Goal: Communication & Community: Answer question/provide support

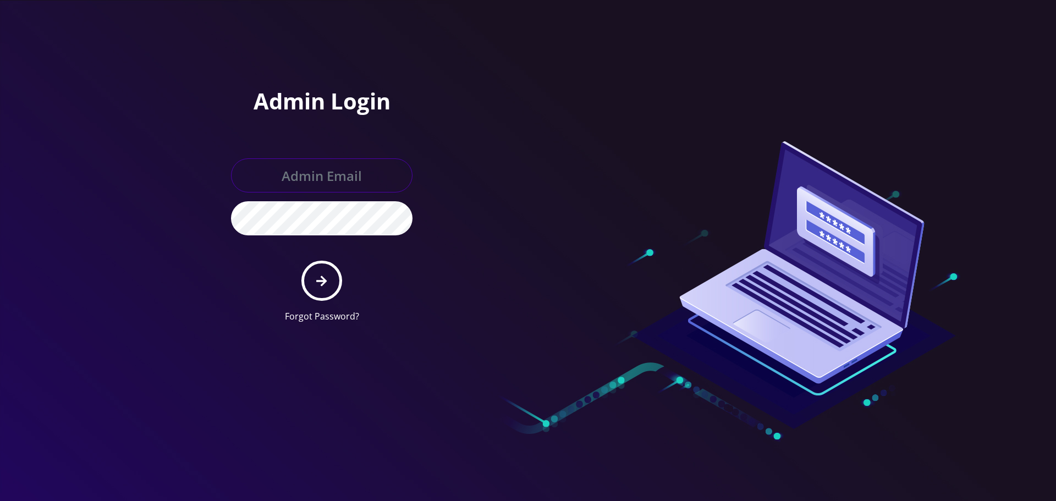
type input "Info@shluchimassist.com"
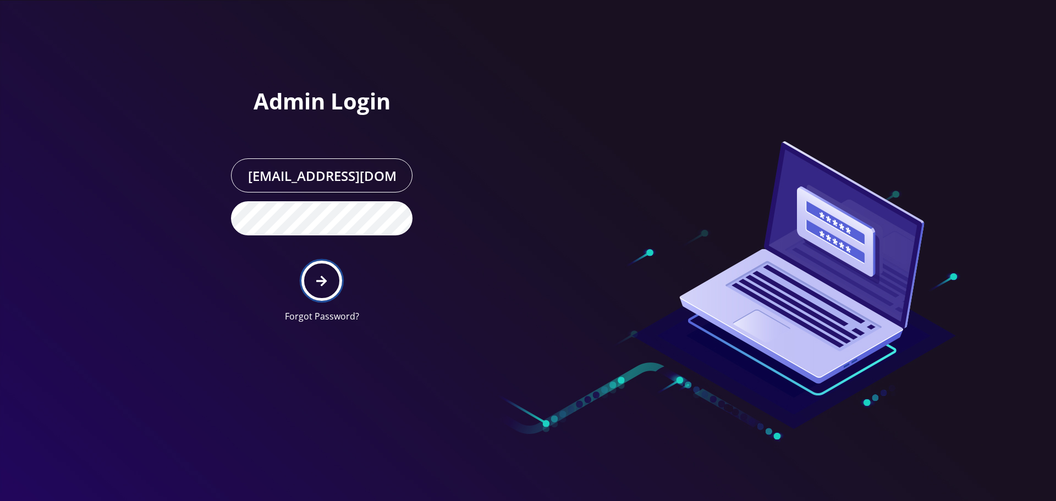
click at [339, 290] on button "submit" at bounding box center [321, 281] width 40 height 40
click at [238, 34] on div "Admin Login Info@shluchimassist.com Forgot Password?" at bounding box center [370, 165] width 313 height 331
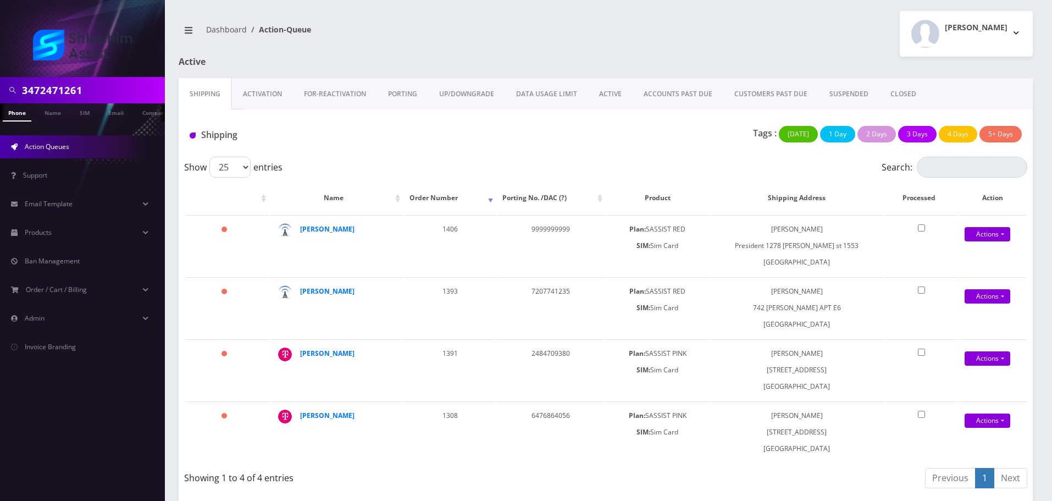
click at [684, 99] on link "ACCOUNTS PAST DUE" at bounding box center [678, 94] width 91 height 32
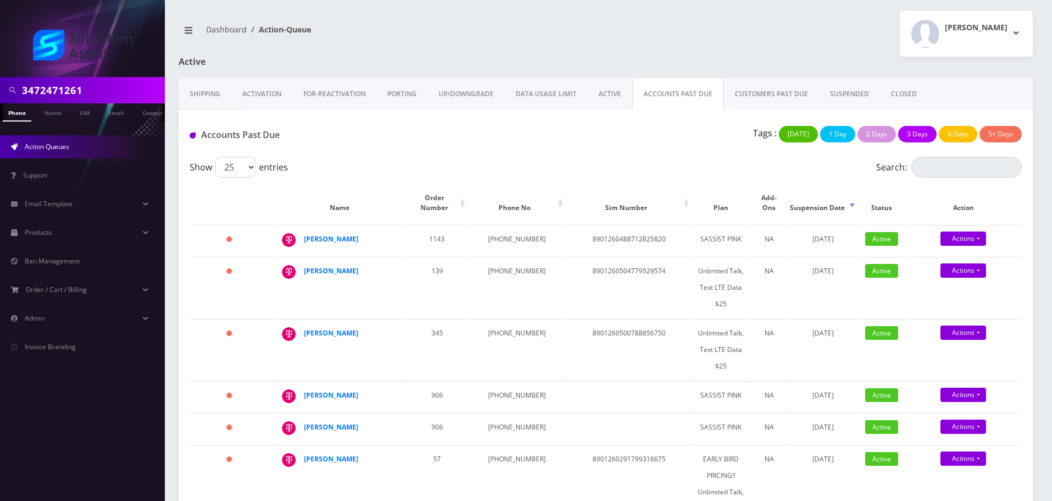
click at [545, 110] on div "Accounts Past Due Tags : Today 1 Day 2 Days 3 Days 4 Days 5+ Days" at bounding box center [606, 132] width 854 height 47
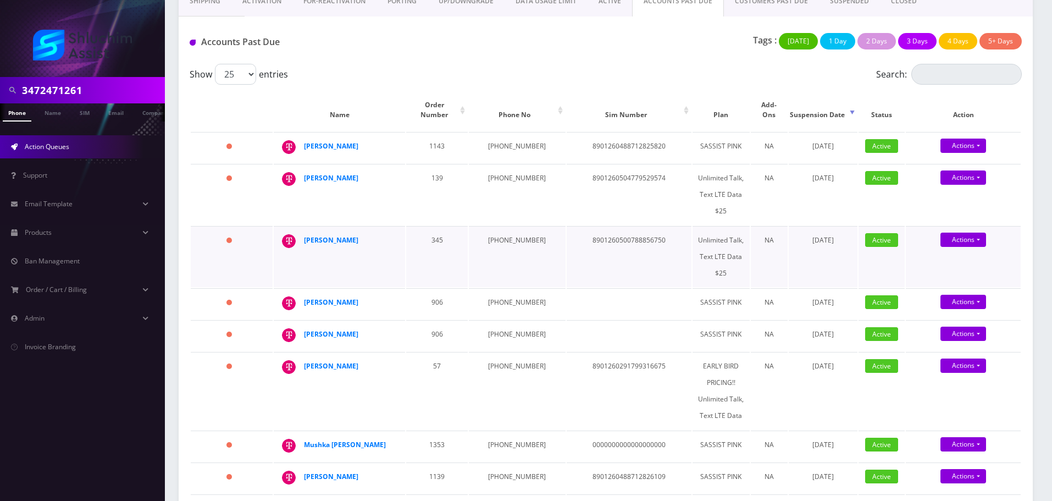
scroll to position [110, 0]
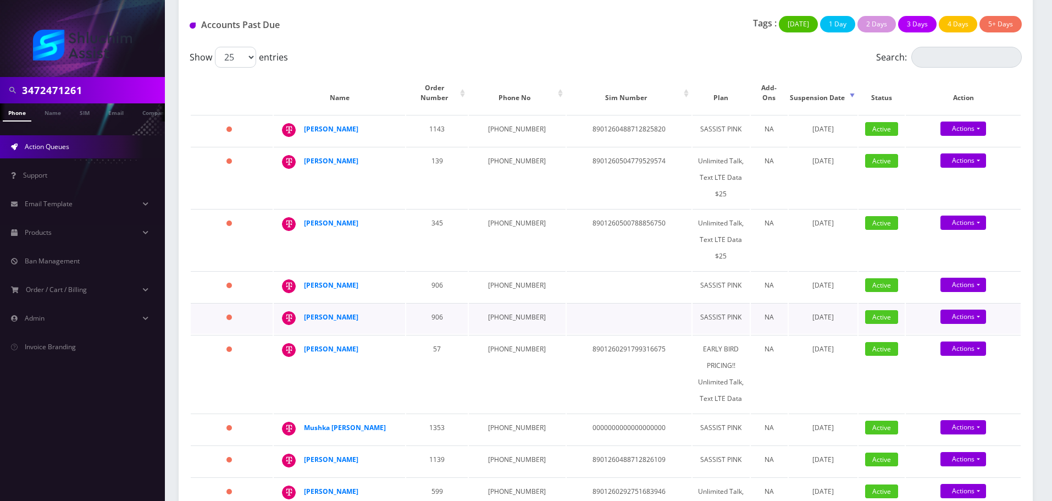
click at [498, 303] on td "347-323-1663" at bounding box center [517, 318] width 96 height 31
copy td "347-323-1663"
click at [499, 280] on td "347-323-0846" at bounding box center [517, 286] width 96 height 31
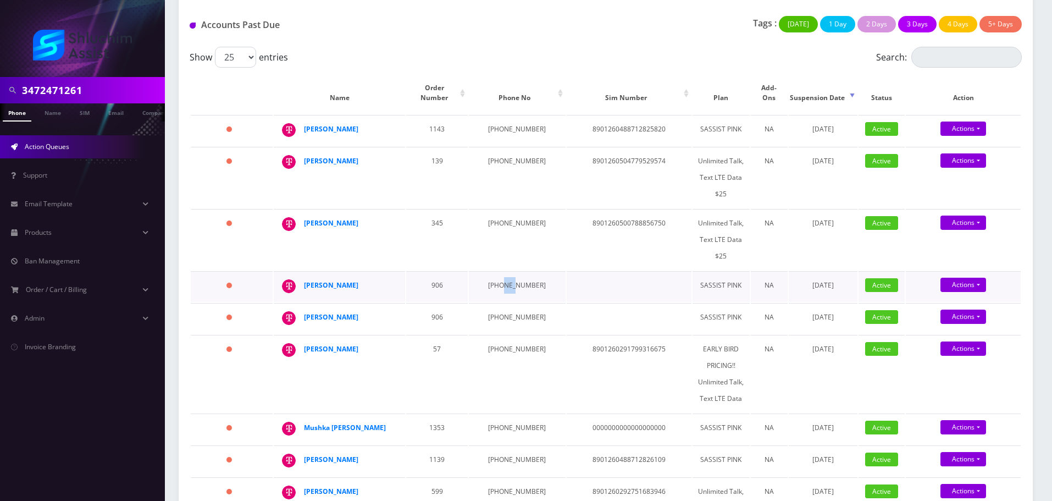
click at [499, 280] on td "347-323-0846" at bounding box center [517, 286] width 96 height 31
copy td "347-323-0846"
click at [509, 209] on td "917-864-2733" at bounding box center [517, 239] width 96 height 61
click at [507, 210] on td "917-864-2733" at bounding box center [517, 239] width 96 height 61
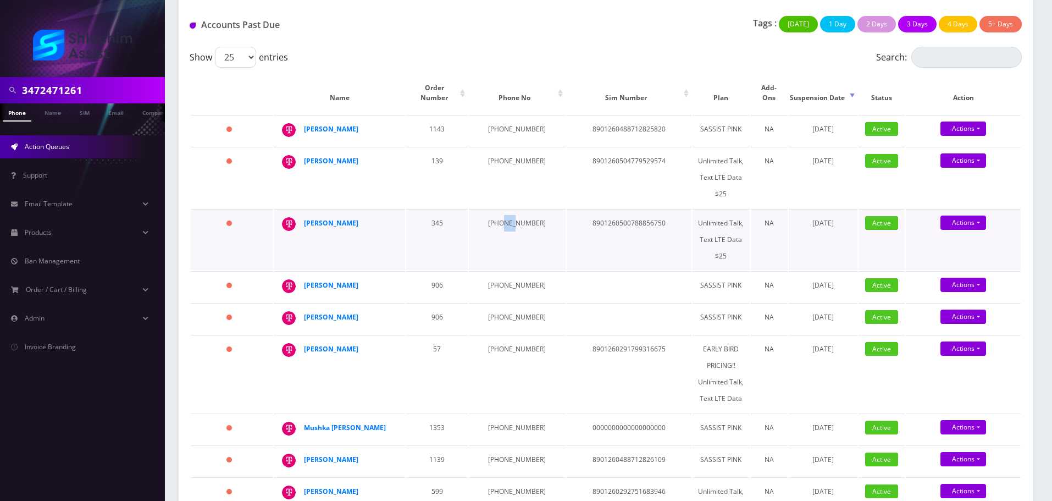
click at [507, 210] on td "917-864-2733" at bounding box center [517, 239] width 96 height 61
drag, startPoint x: 507, startPoint y: 210, endPoint x: 490, endPoint y: 201, distance: 19.0
click at [507, 211] on td "917-864-2733" at bounding box center [517, 239] width 96 height 61
copy td "917-864-2733"
click at [507, 150] on td "[PHONE_NUMBER]" at bounding box center [517, 177] width 96 height 61
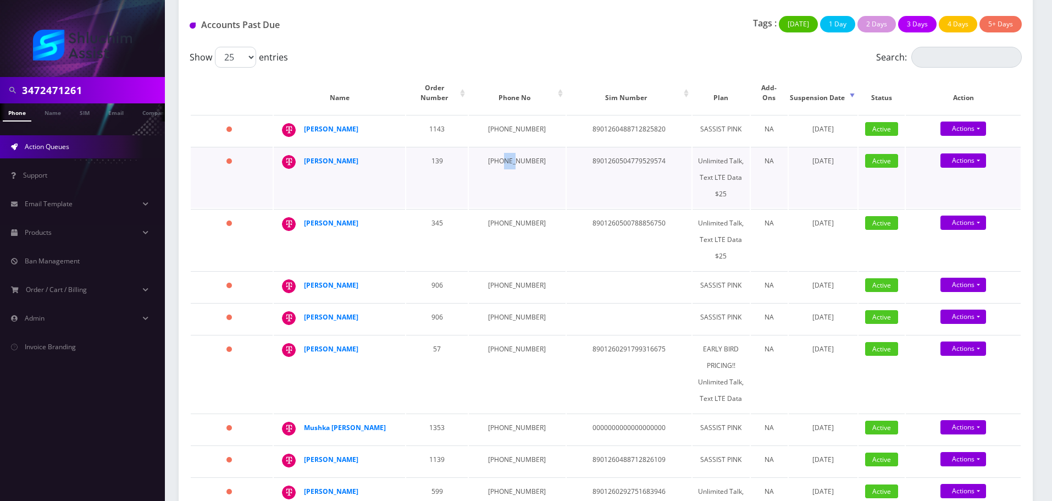
click at [507, 150] on td "[PHONE_NUMBER]" at bounding box center [517, 177] width 96 height 61
copy td "[PHONE_NUMBER]"
click at [487, 124] on td "347-888-6395" at bounding box center [517, 130] width 96 height 31
click at [490, 124] on td "347-888-6395" at bounding box center [517, 130] width 96 height 31
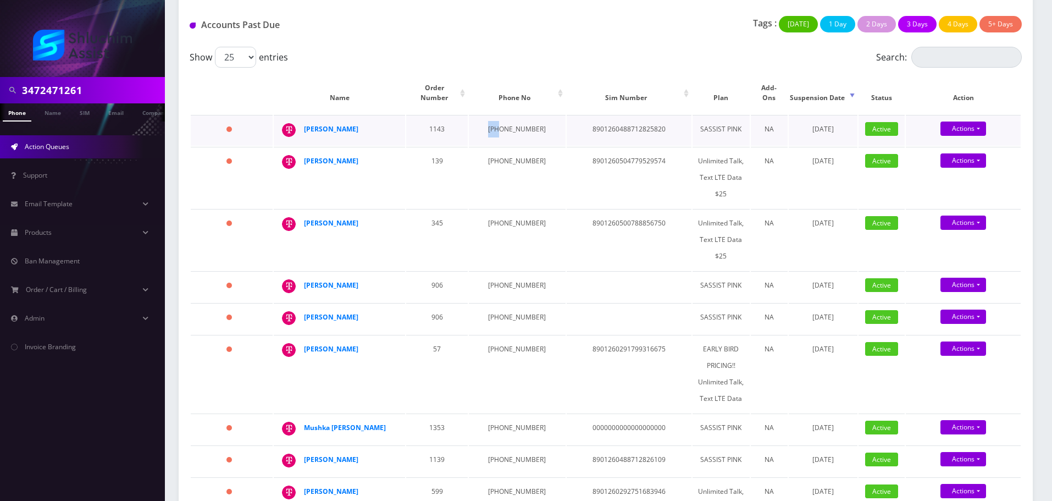
click at [490, 124] on td "347-888-6395" at bounding box center [517, 130] width 96 height 31
copy td "347-888-6395"
click at [501, 119] on td "347-888-6395" at bounding box center [517, 130] width 96 height 31
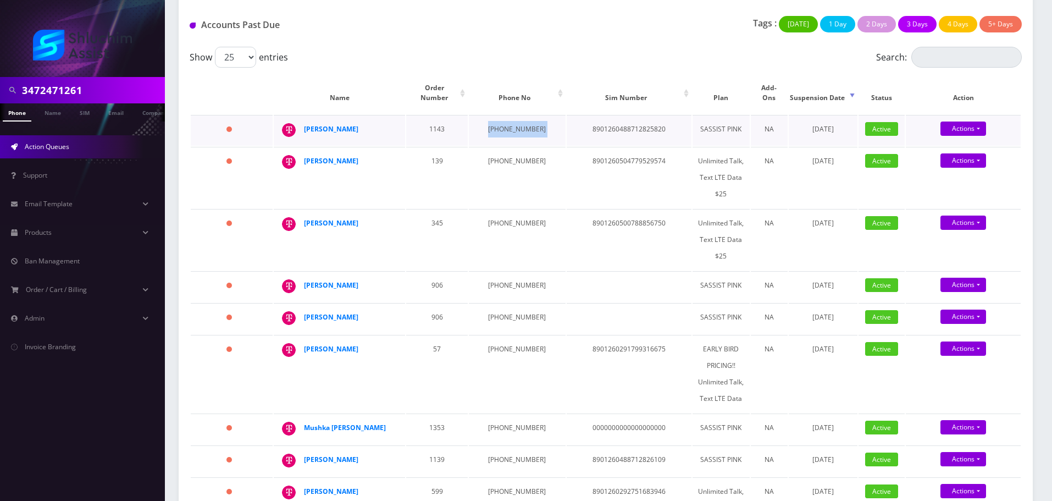
click at [501, 119] on td "347-888-6395" at bounding box center [517, 130] width 96 height 31
drag, startPoint x: 370, startPoint y: 120, endPoint x: 307, endPoint y: 120, distance: 63.2
click at [307, 121] on div "Mendel Goldstein" at bounding box center [346, 129] width 84 height 16
copy strong "Mendel Goldstein"
drag, startPoint x: 351, startPoint y: 156, endPoint x: 298, endPoint y: 152, distance: 52.9
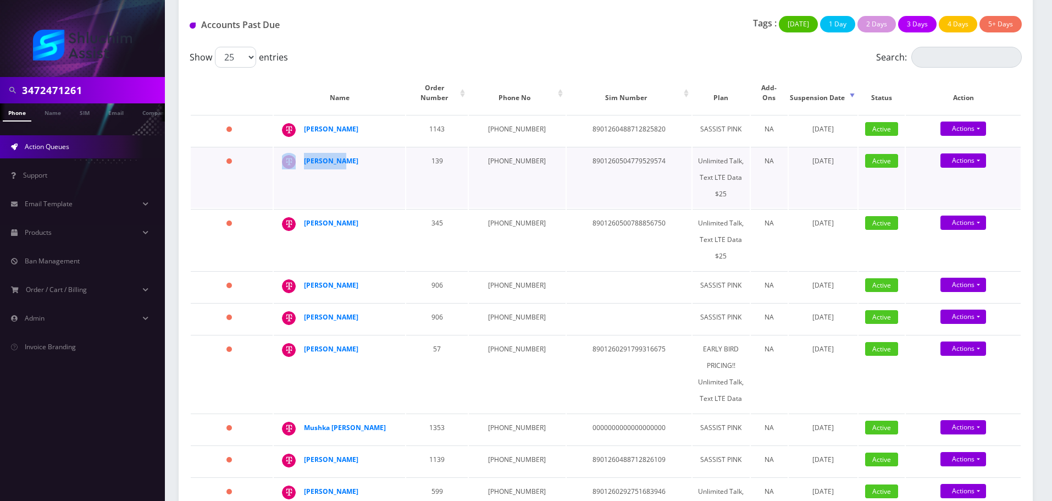
click at [299, 156] on td "[PERSON_NAME]" at bounding box center [339, 177] width 131 height 61
copy div "[PERSON_NAME]"
drag, startPoint x: 361, startPoint y: 215, endPoint x: 293, endPoint y: 215, distance: 67.6
click at [394, 215] on div "[PERSON_NAME]" at bounding box center [394, 215] width 0 height 0
copy div "[PERSON_NAME]"
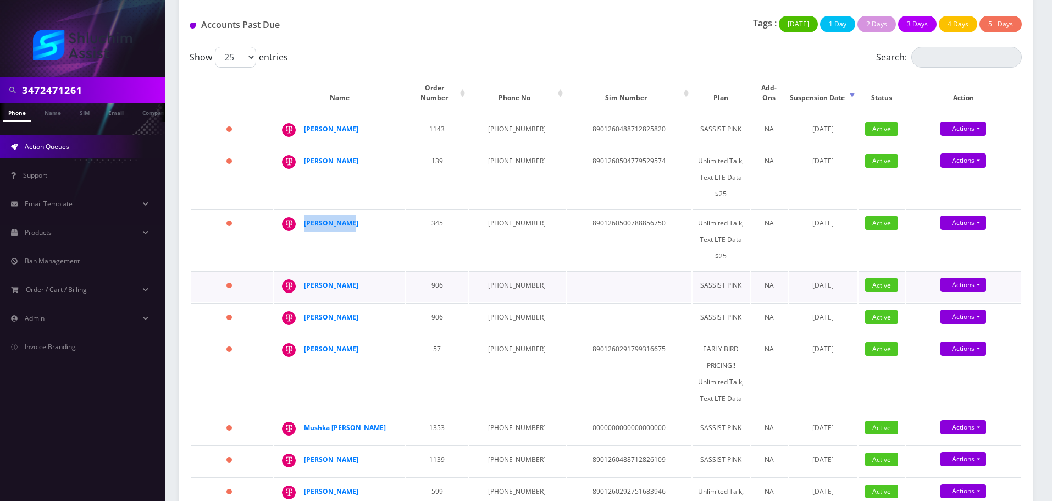
drag, startPoint x: 375, startPoint y: 278, endPoint x: 303, endPoint y: 278, distance: 71.5
click at [303, 278] on td "[PERSON_NAME]" at bounding box center [339, 286] width 131 height 31
copy div "[PERSON_NAME]"
drag, startPoint x: 380, startPoint y: 308, endPoint x: 303, endPoint y: 310, distance: 77.0
click at [303, 310] on td "[PERSON_NAME]" at bounding box center [339, 318] width 131 height 31
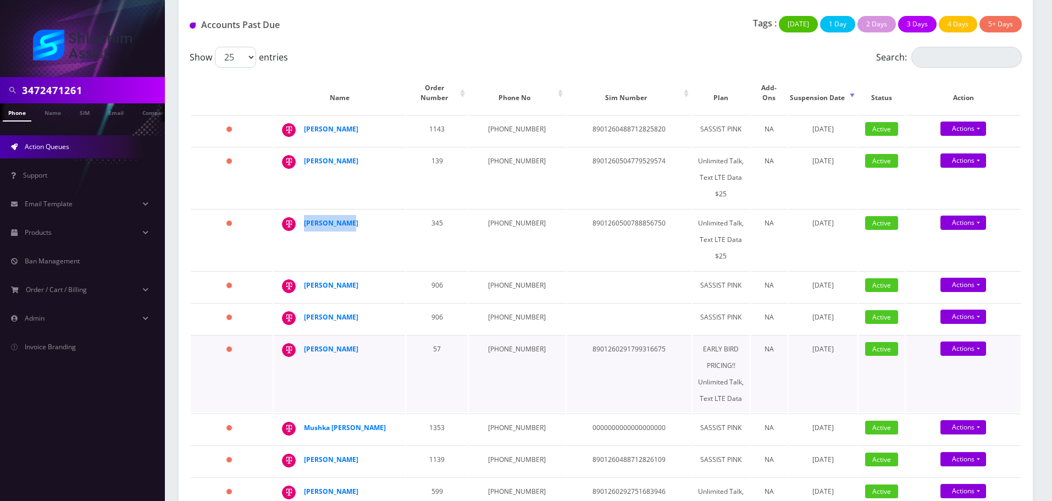
copy div "[PERSON_NAME]"
click at [345, 312] on strong "[PERSON_NAME]" at bounding box center [331, 316] width 54 height 9
click at [352, 280] on strong "[PERSON_NAME]" at bounding box center [331, 284] width 54 height 9
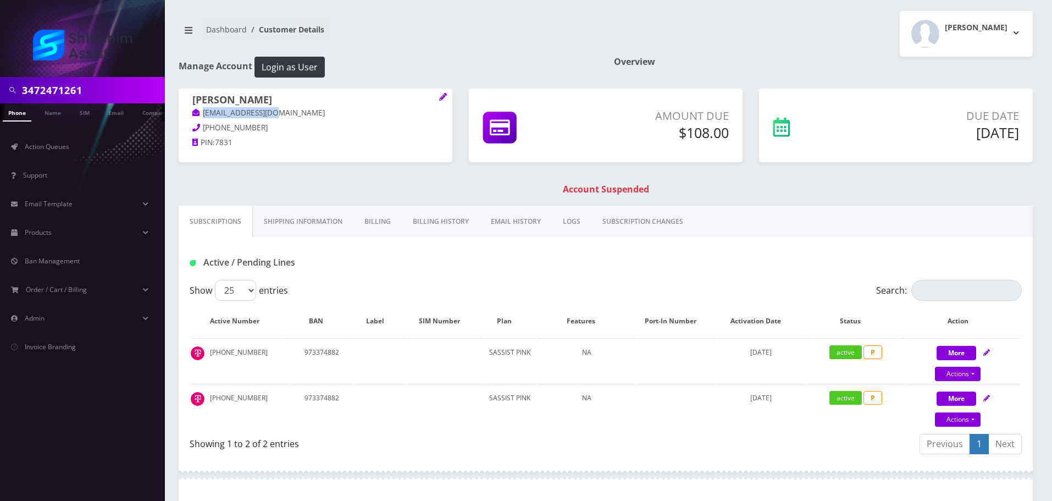
drag, startPoint x: 295, startPoint y: 110, endPoint x: 171, endPoint y: 14, distance: 157.0
click at [179, 109] on div "Shmulik Gruzman shg77078@gmail.com 845-903-2296 PIN: 7831" at bounding box center [316, 123] width 274 height 69
copy link "shg77078@gmail.com"
click at [512, 218] on link "EMAIL HISTORY" at bounding box center [516, 222] width 72 height 32
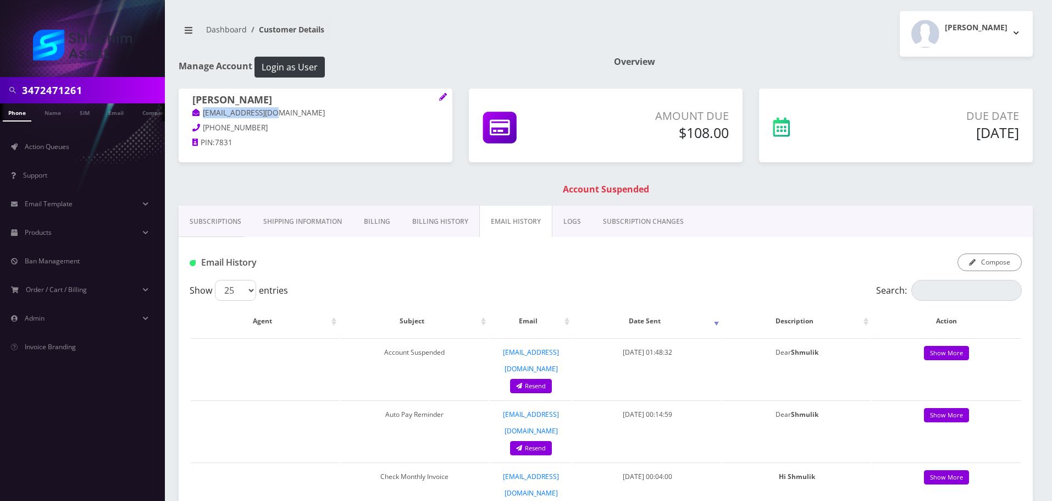
click at [440, 216] on link "Billing History" at bounding box center [440, 222] width 78 height 32
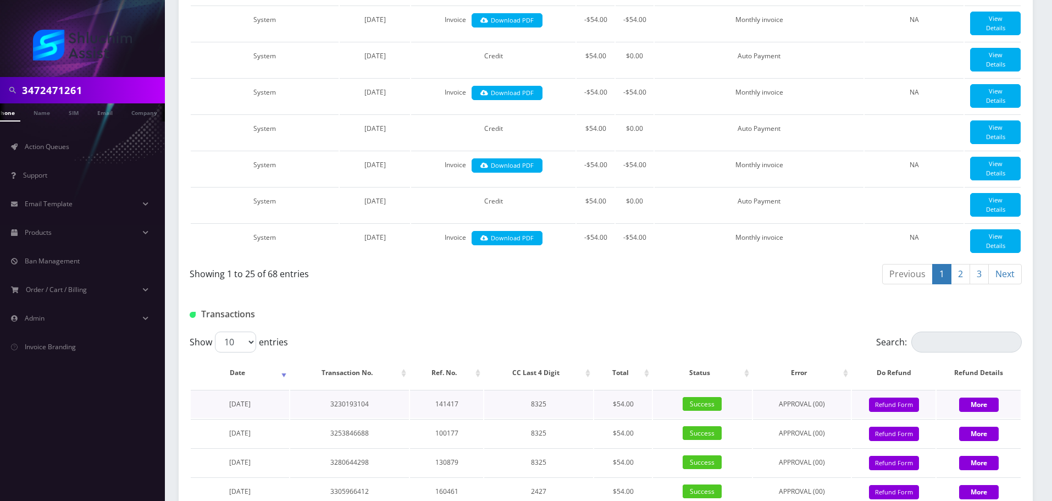
scroll to position [1316, 0]
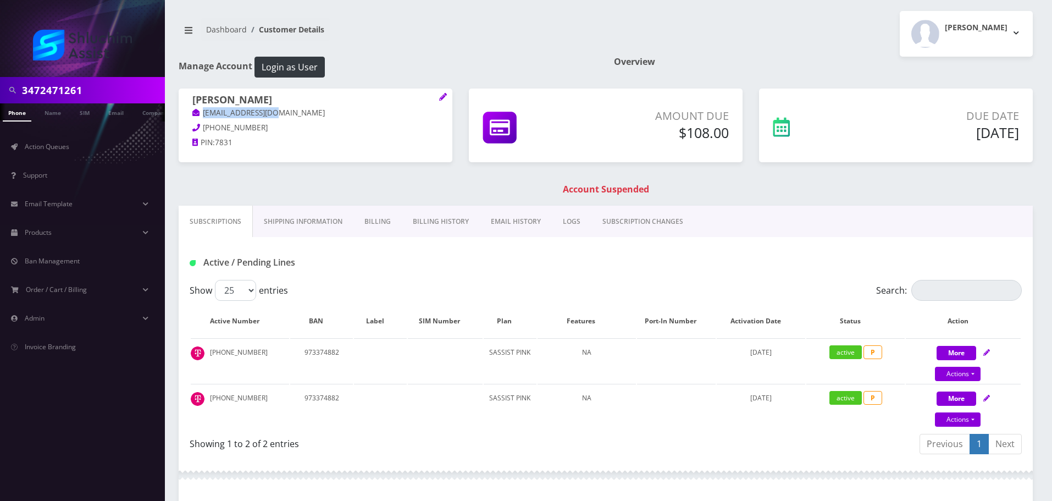
drag, startPoint x: 296, startPoint y: 110, endPoint x: 200, endPoint y: 112, distance: 96.8
click at [187, 109] on div "Shmulik Gruzman shg77078@gmail.com 845-903-2296 PIN: 7831" at bounding box center [316, 123] width 274 height 69
copy link "shg77078@gmail.com"
click at [480, 220] on link "EMAIL HISTORY" at bounding box center [516, 222] width 72 height 32
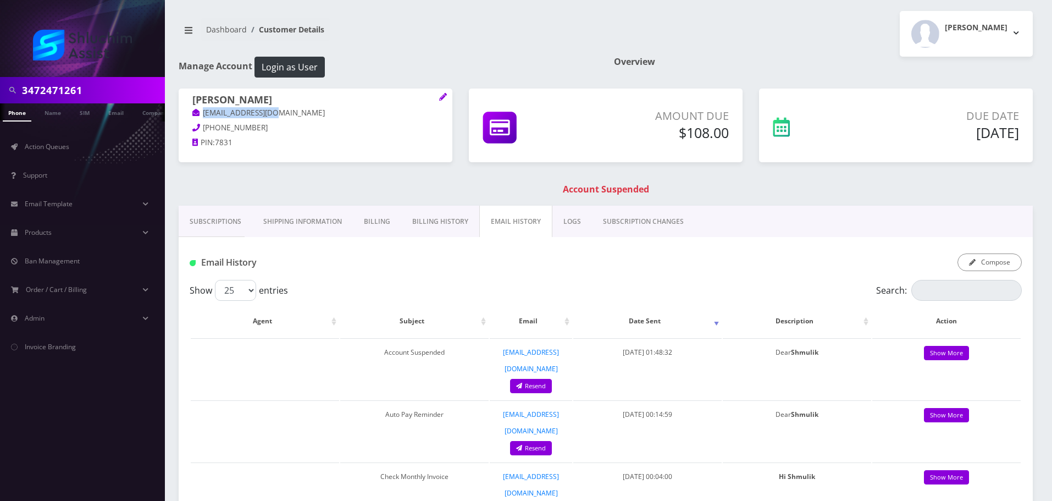
click at [456, 220] on link "Billing History" at bounding box center [440, 222] width 78 height 32
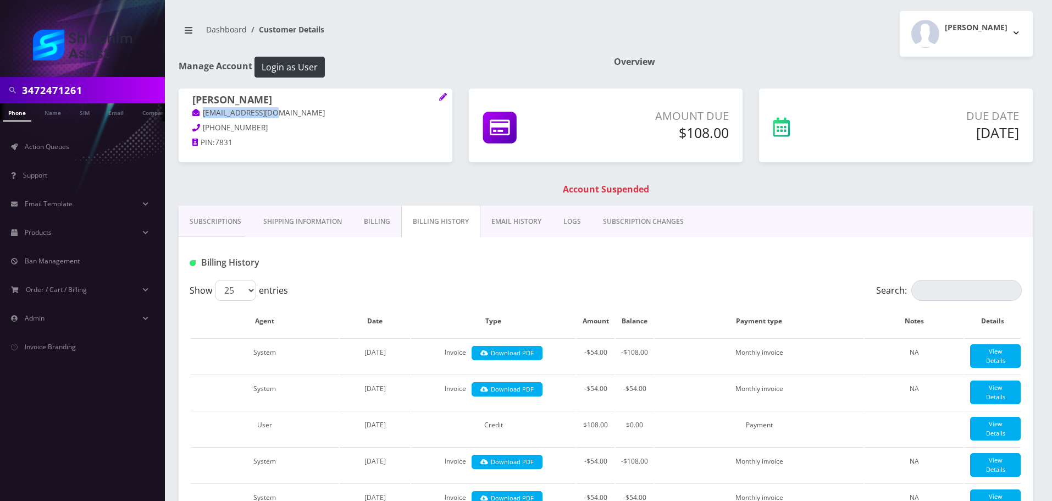
click at [522, 219] on link "EMAIL HISTORY" at bounding box center [516, 222] width 72 height 32
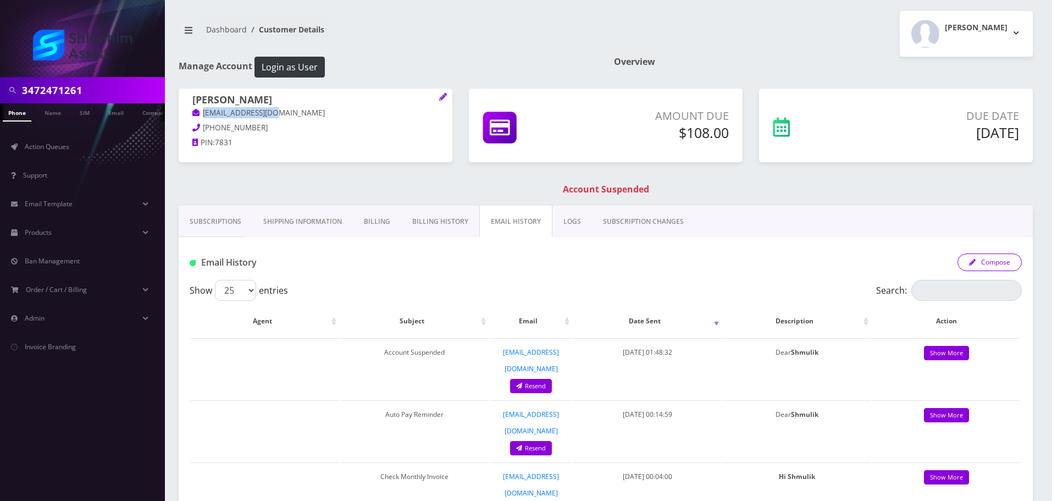
click at [1009, 264] on button "Compose" at bounding box center [990, 262] width 64 height 18
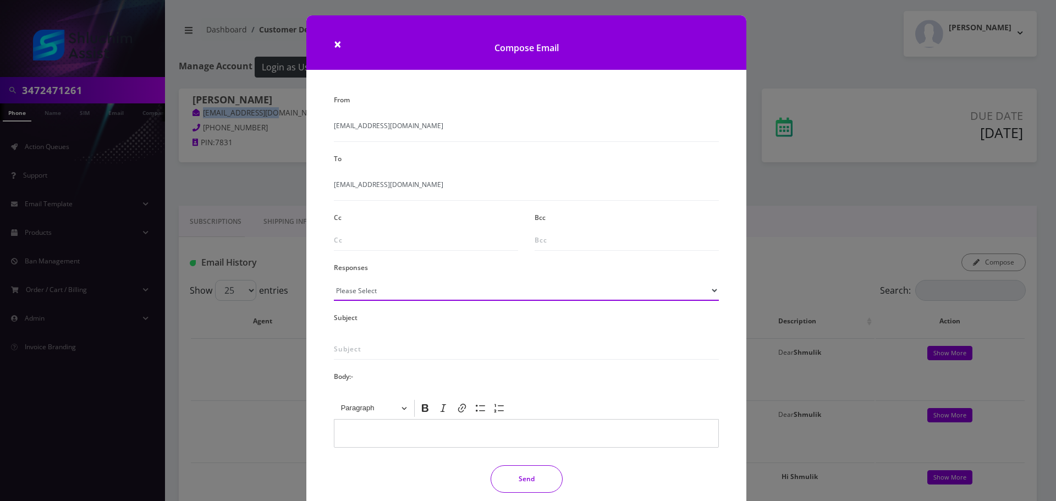
click at [432, 286] on select "Please Select TMobile port Unable to activate CH Pickup Past Due Pick up follow…" at bounding box center [526, 290] width 385 height 21
select select "29"
click at [334, 280] on select "Please Select TMobile port Unable to activate CH Pickup Past Due Pick up follow…" at bounding box center [526, 290] width 385 height 21
type input "Subject: URGENT Action Required: Past Due Payment for Shluchim Assist"
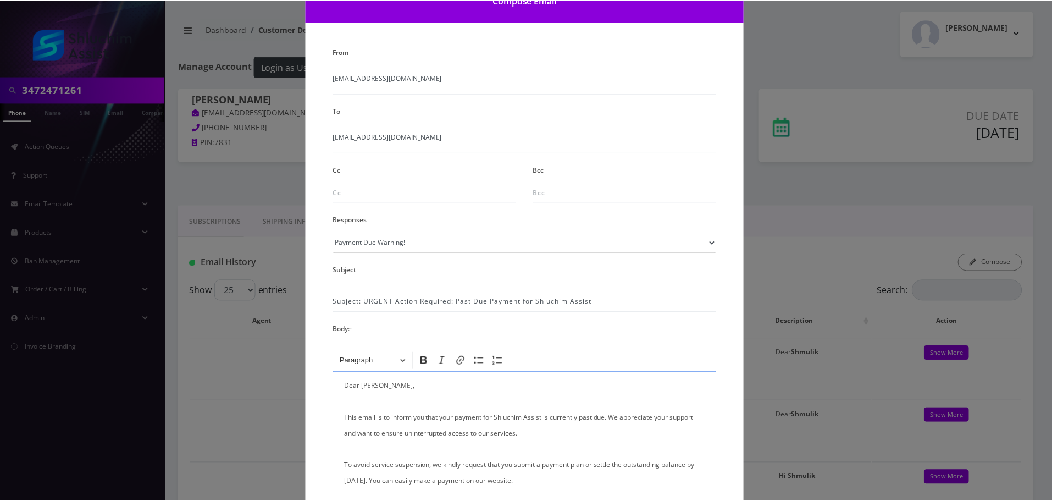
scroll to position [180, 0]
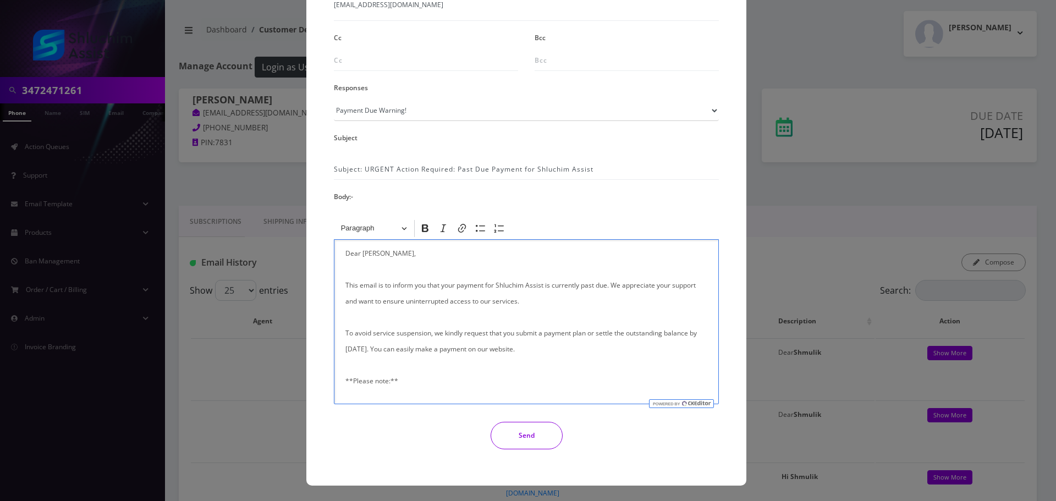
click at [513, 434] on button "Send" at bounding box center [526, 435] width 72 height 27
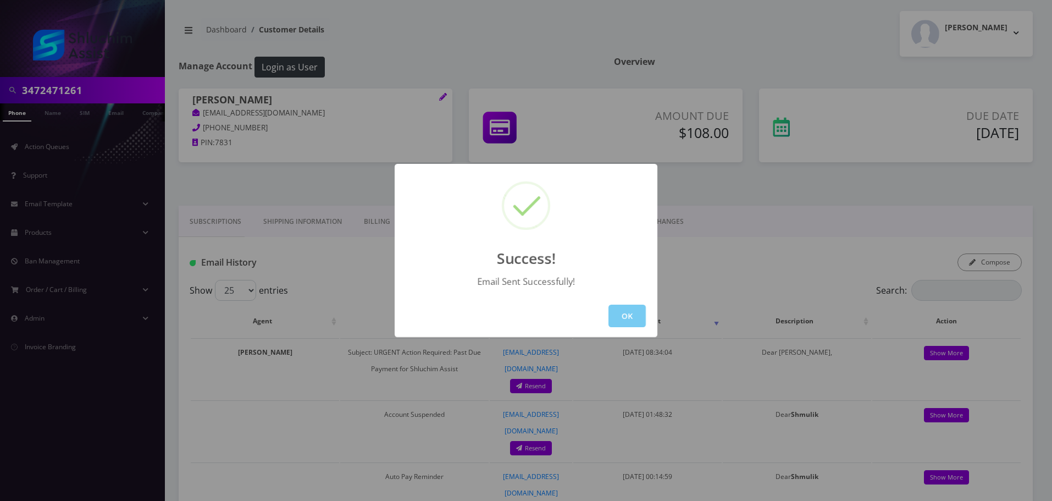
click at [621, 307] on button "OK" at bounding box center [627, 316] width 37 height 23
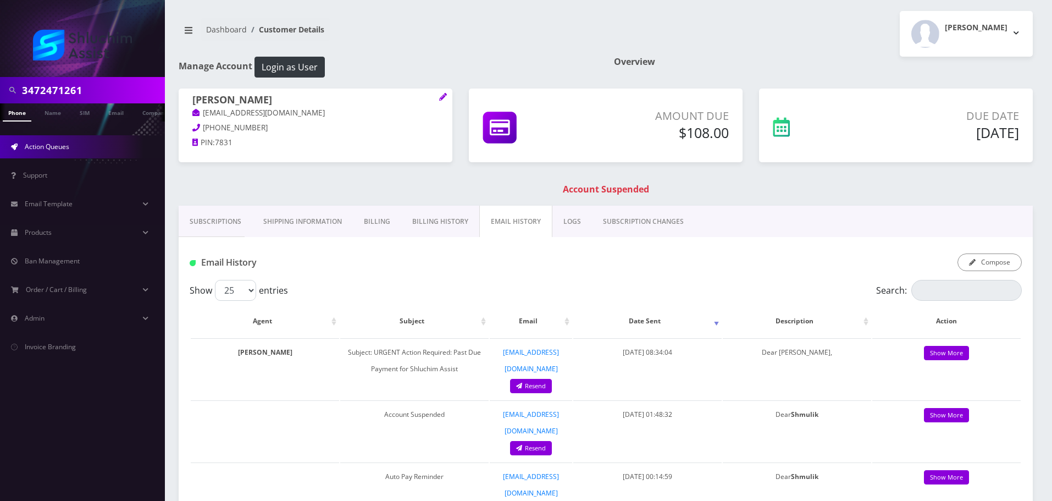
click at [68, 150] on span "Action Queues" at bounding box center [47, 146] width 45 height 9
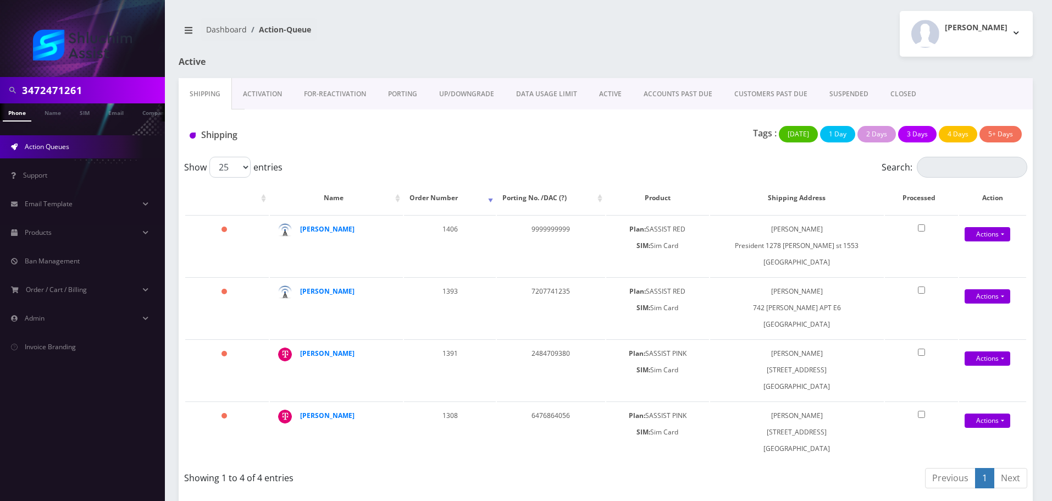
click at [491, 141] on div "Tags : [DATE] 1 Day 2 Days 3 Days 4 Days 5+ Days" at bounding box center [748, 137] width 566 height 23
click at [664, 92] on link "ACCOUNTS PAST DUE" at bounding box center [678, 94] width 91 height 32
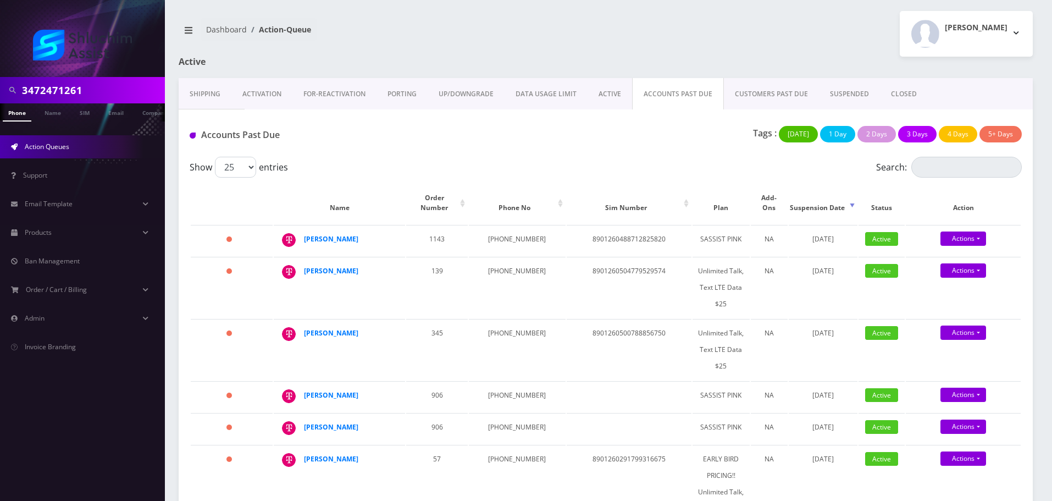
click at [557, 152] on div "Accounts Past Due Tags : Today 1 Day 2 Days 3 Days 4 Days 5+ Days" at bounding box center [606, 132] width 854 height 47
click at [330, 328] on strong "[PERSON_NAME]" at bounding box center [331, 332] width 54 height 9
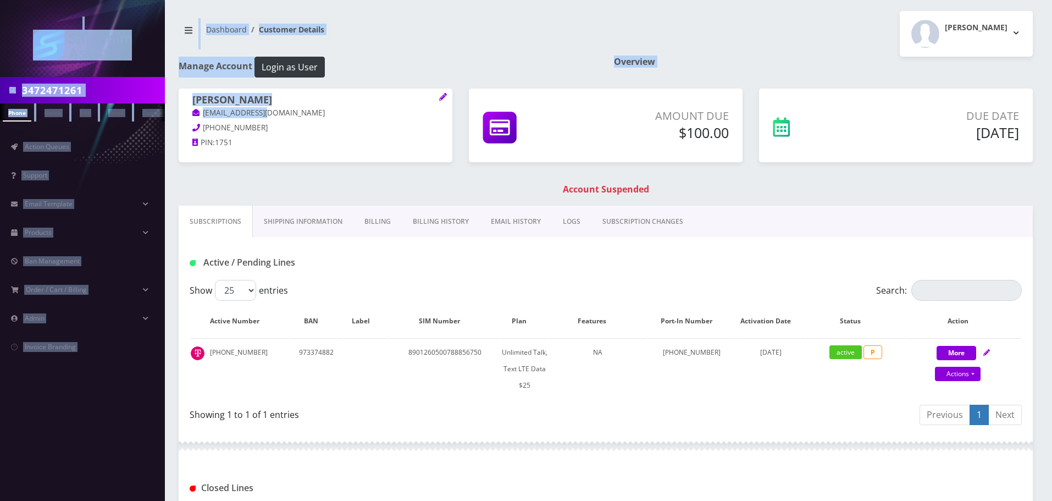
drag, startPoint x: 303, startPoint y: 115, endPoint x: 264, endPoint y: 117, distance: 38.5
click at [262, 117] on body "3472471261 Phone Name SIM Email Company Customer Action Queues Support Email Te…" at bounding box center [526, 343] width 1052 height 686
click at [268, 116] on link "[EMAIL_ADDRESS][DOMAIN_NAME]" at bounding box center [258, 113] width 132 height 11
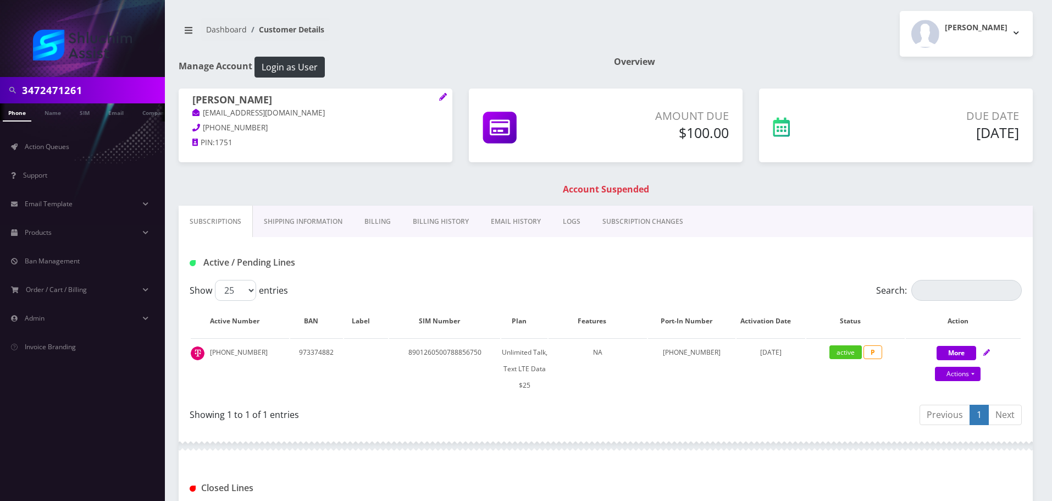
click at [297, 113] on p "[EMAIL_ADDRESS][DOMAIN_NAME]" at bounding box center [315, 113] width 246 height 12
drag, startPoint x: 307, startPoint y: 113, endPoint x: 380, endPoint y: 171, distance: 92.7
click at [200, 113] on p "[EMAIL_ADDRESS][DOMAIN_NAME]" at bounding box center [315, 113] width 246 height 12
copy link "[EMAIL_ADDRESS][DOMAIN_NAME]"
click at [438, 222] on link "Billing History" at bounding box center [441, 222] width 78 height 32
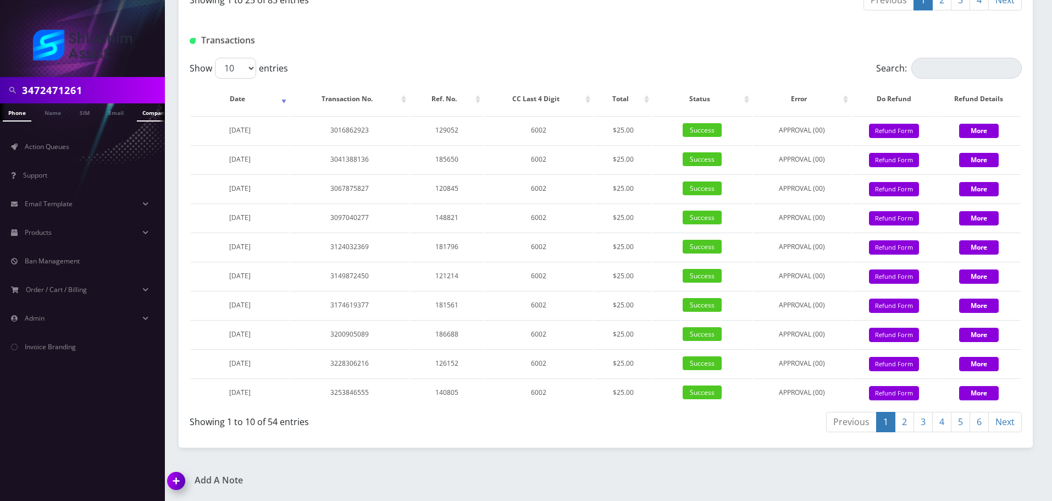
scroll to position [0, 5]
click at [111, 85] on input "3472471261" at bounding box center [92, 90] width 140 height 21
paste input "[PHONE_NUMBER]"
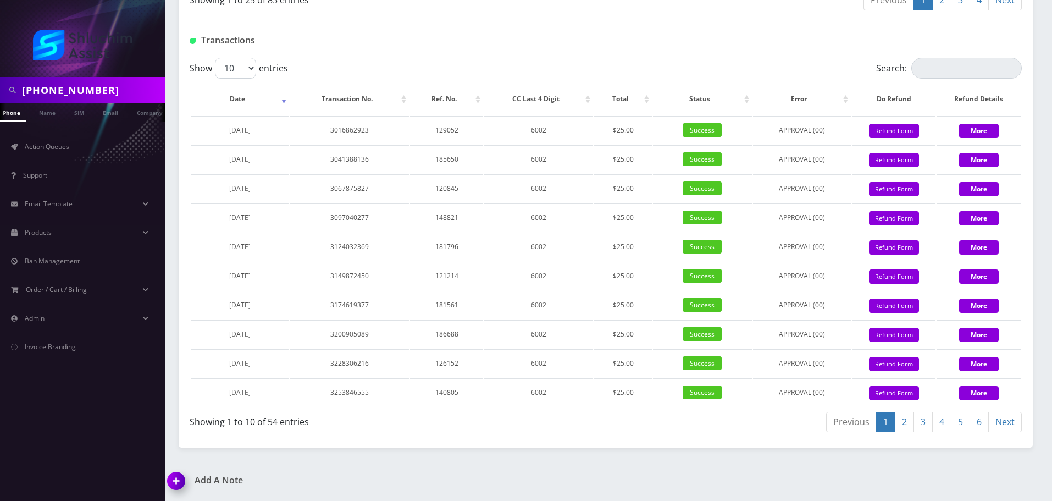
click at [80, 86] on input "[PHONE_NUMBER]" at bounding box center [92, 90] width 140 height 21
type input "9178642733"
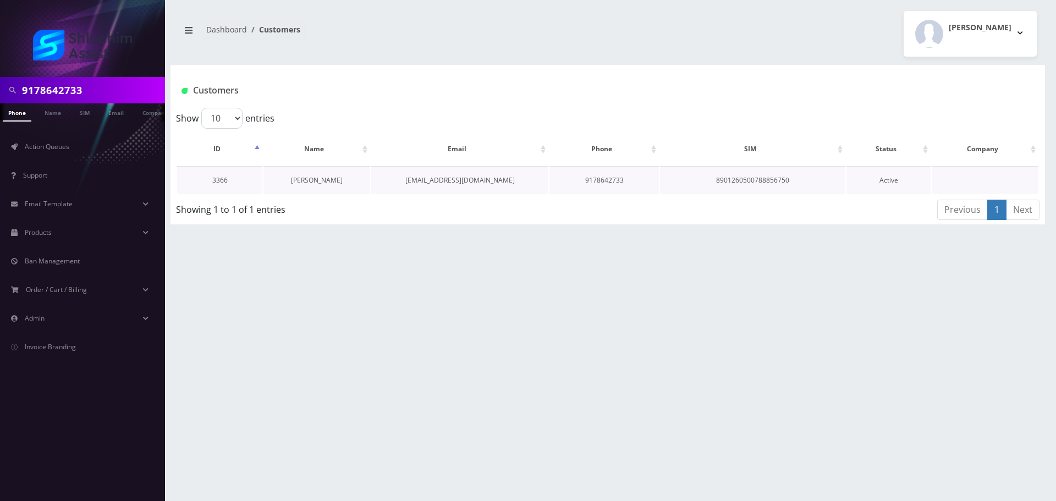
click at [316, 181] on link "[PERSON_NAME]" at bounding box center [317, 179] width 52 height 9
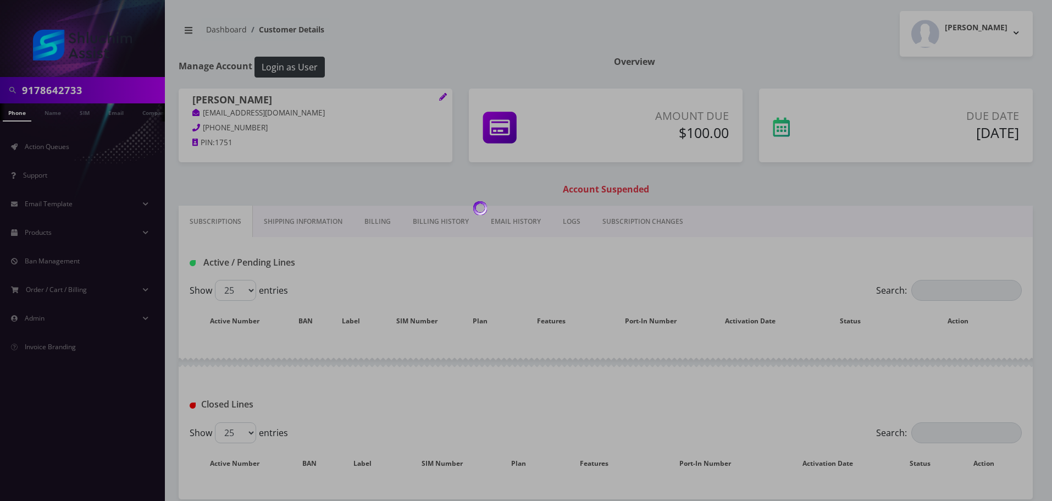
click at [502, 223] on link "EMAIL HISTORY" at bounding box center [516, 222] width 72 height 32
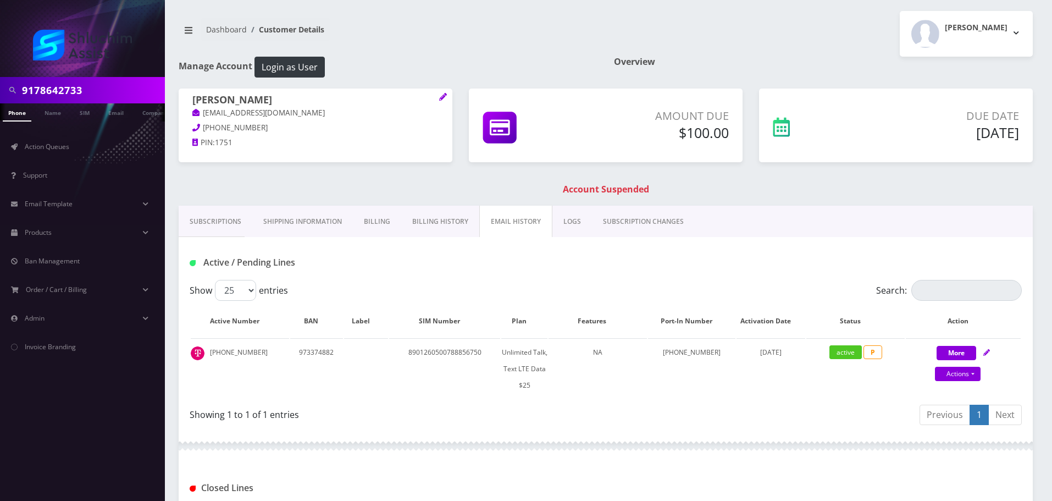
click at [507, 223] on link "EMAIL HISTORY" at bounding box center [515, 222] width 73 height 32
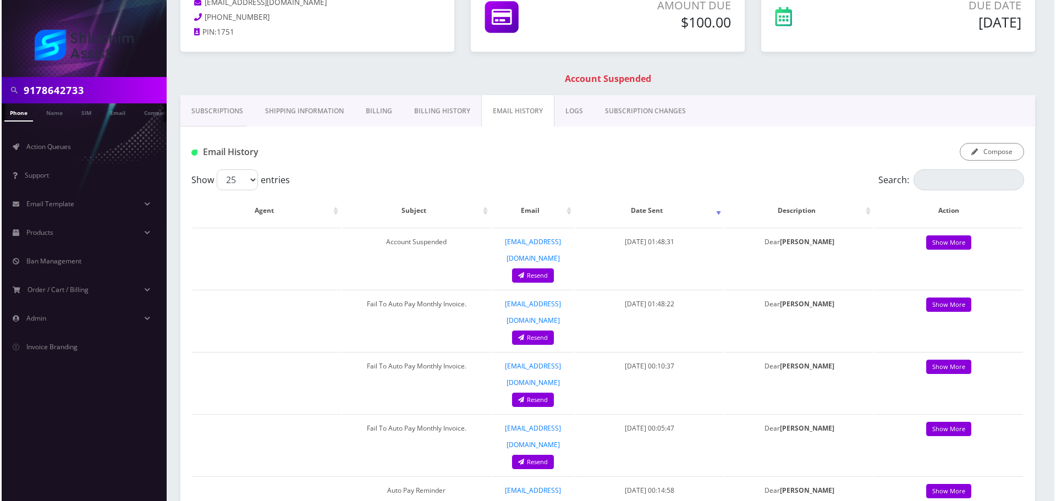
scroll to position [110, 0]
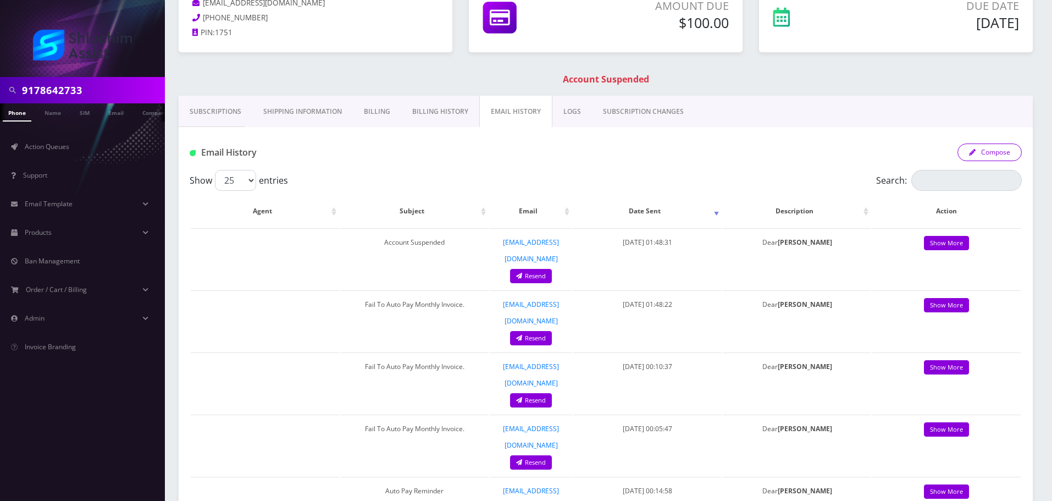
click at [984, 154] on button "Compose" at bounding box center [990, 152] width 64 height 18
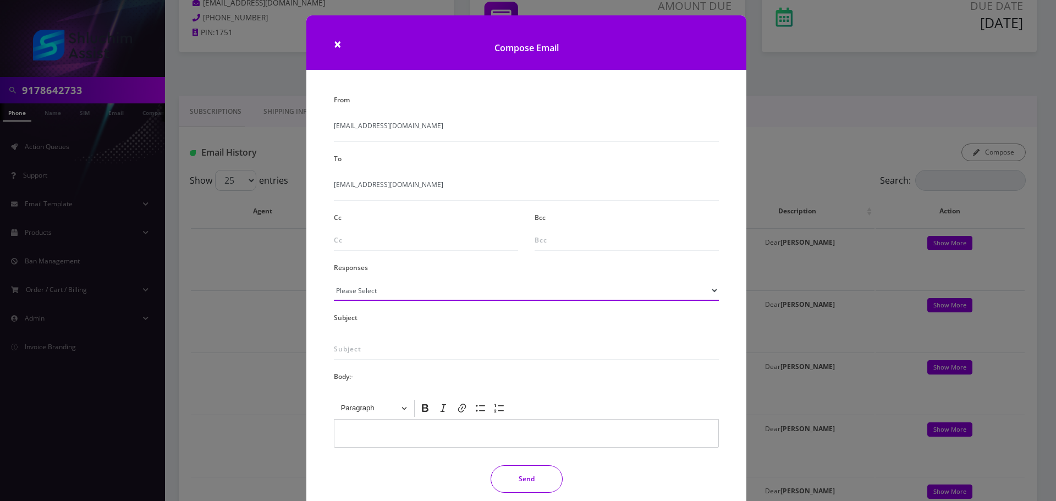
click at [419, 289] on select "Please Select TMobile port Unable to activate CH Pickup Past Due Pick up follow…" at bounding box center [526, 290] width 385 height 21
select select "29"
click at [334, 280] on select "Please Select TMobile port Unable to activate CH Pickup Past Due Pick up follow…" at bounding box center [526, 290] width 385 height 21
type input "Subject: URGENT Action Required: Past Due Payment for Shluchim Assist"
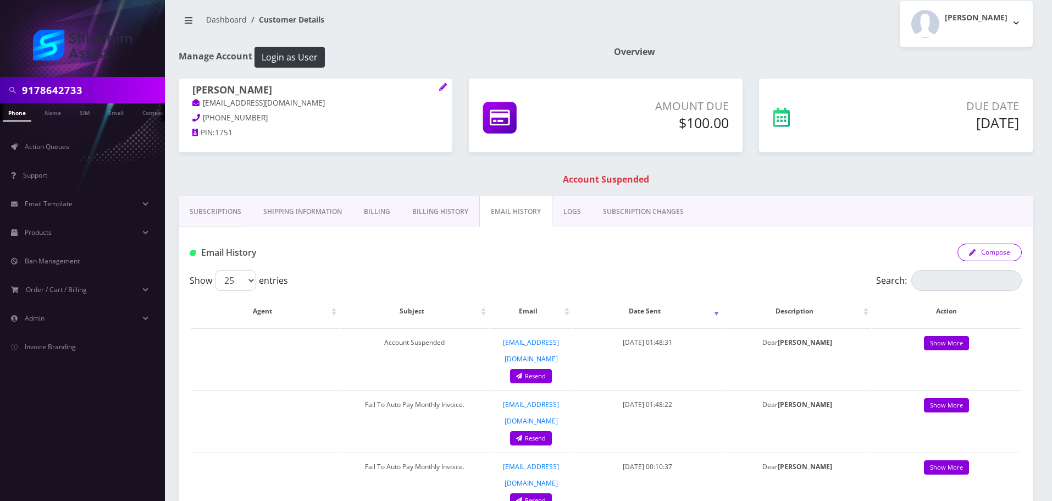
scroll to position [0, 0]
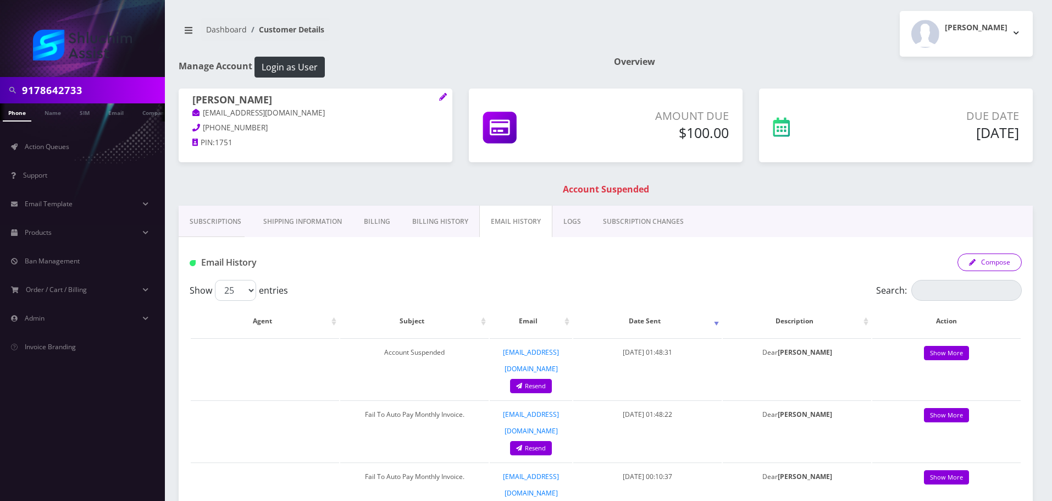
click at [998, 262] on button "Compose" at bounding box center [990, 262] width 64 height 18
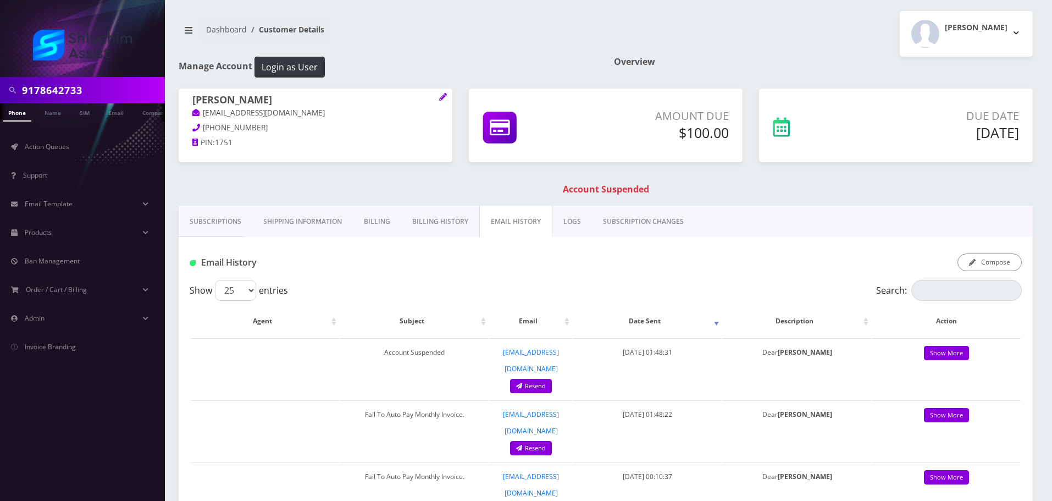
click at [219, 231] on link "Subscriptions" at bounding box center [216, 222] width 74 height 32
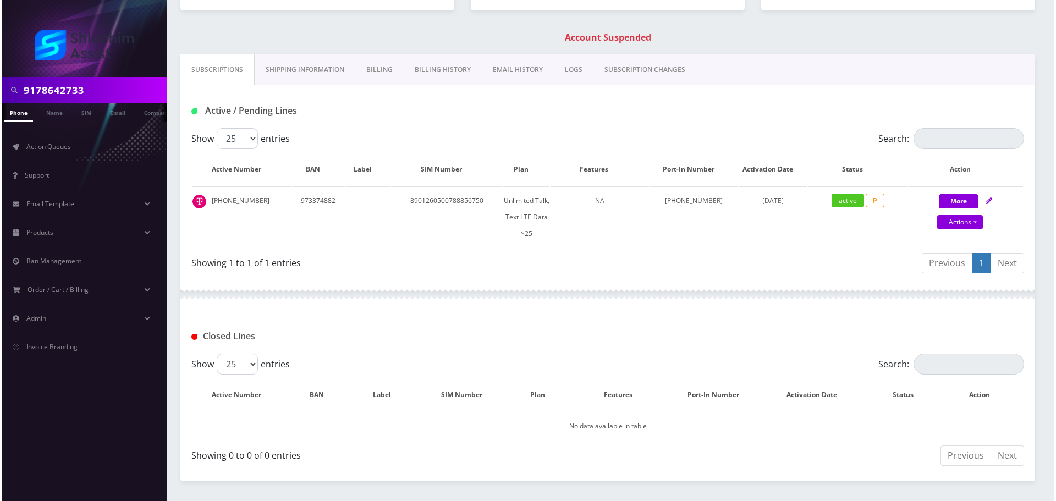
scroll to position [164, 0]
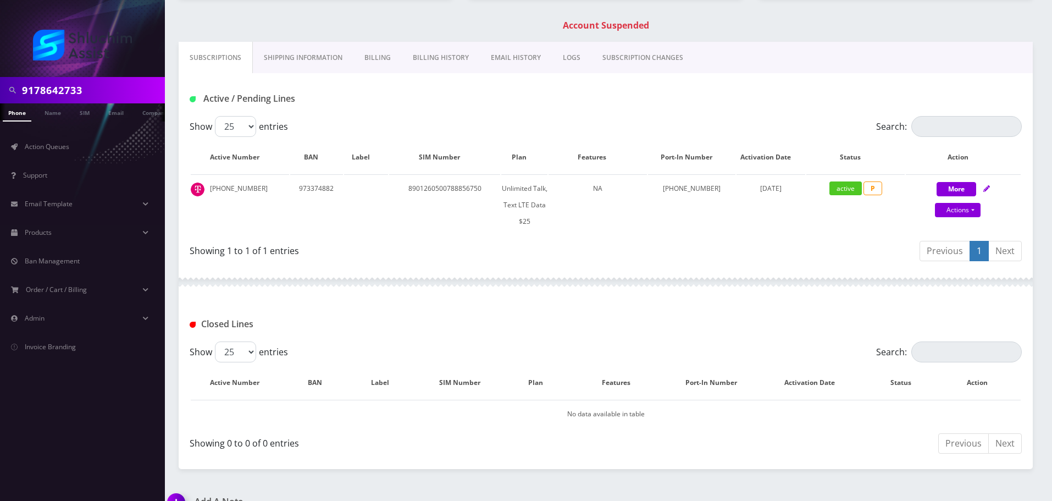
click at [502, 55] on link "EMAIL HISTORY" at bounding box center [516, 58] width 72 height 32
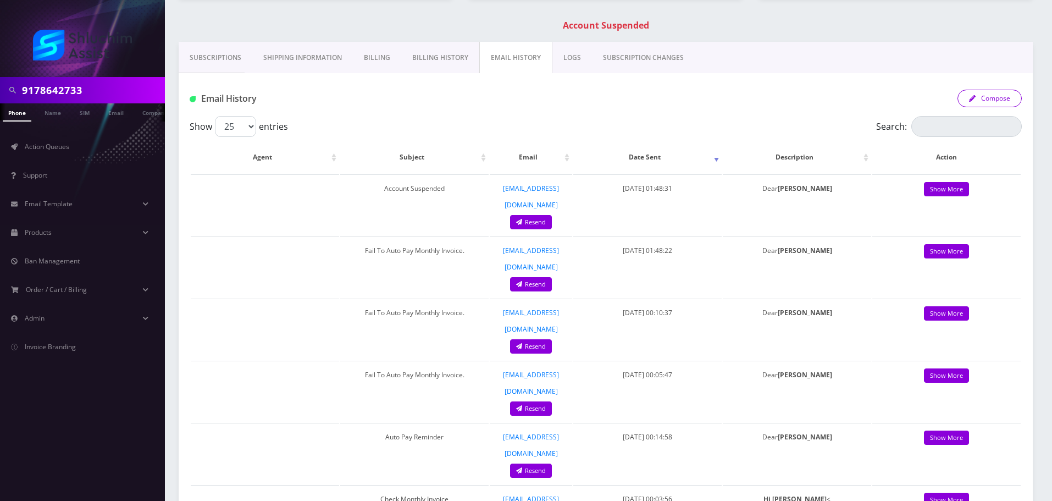
click at [985, 103] on button "Compose" at bounding box center [990, 99] width 64 height 18
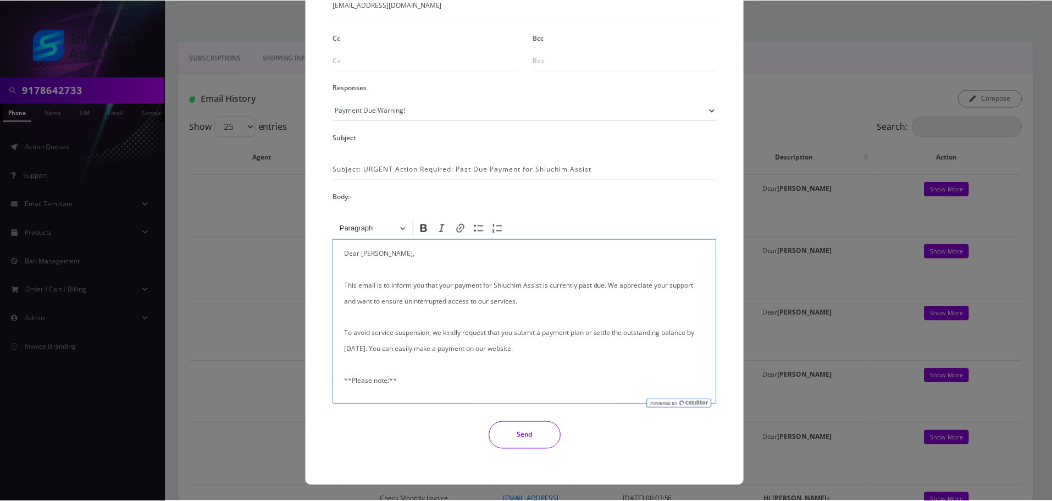
scroll to position [180, 0]
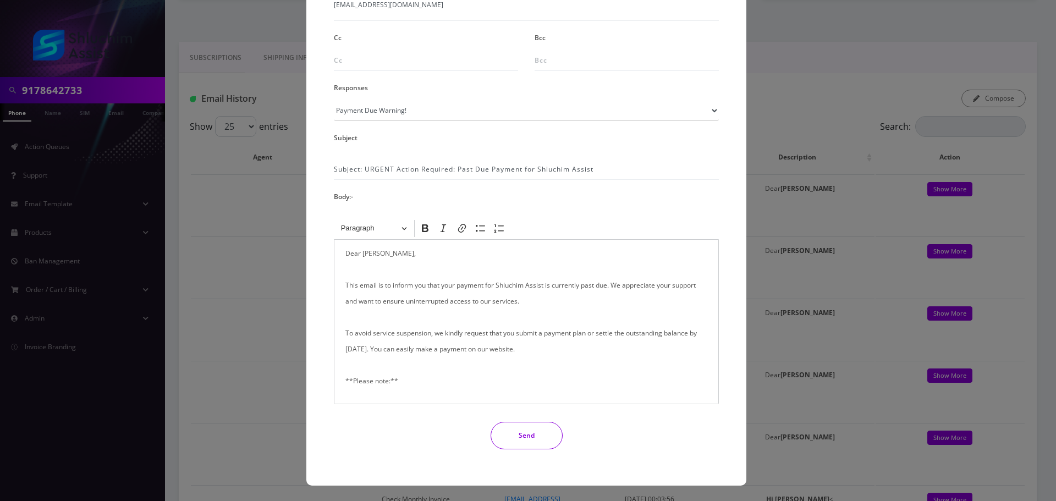
click at [548, 442] on button "Send" at bounding box center [526, 435] width 72 height 27
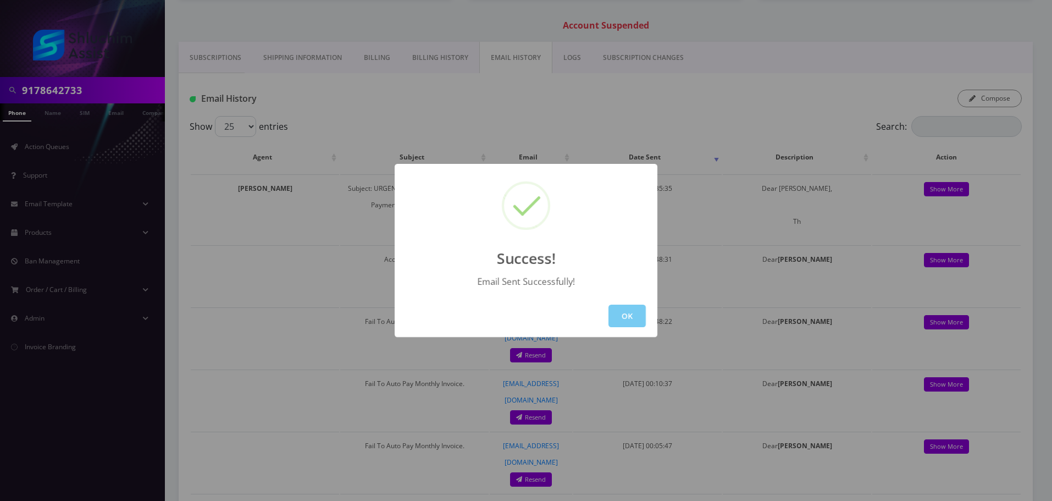
click at [643, 318] on button "OK" at bounding box center [627, 316] width 37 height 23
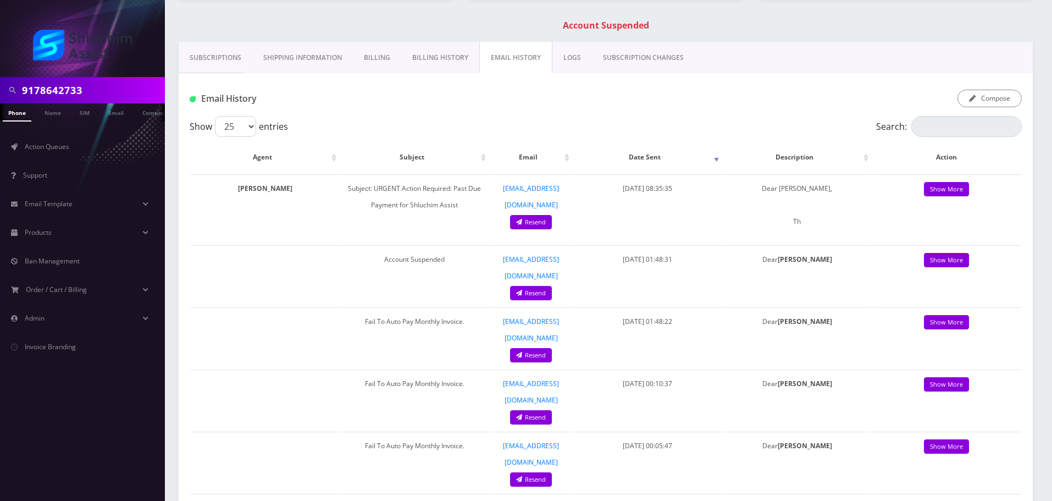
click at [115, 89] on input "9178642733" at bounding box center [92, 90] width 140 height 21
paste input "646-683-6452"
click at [81, 89] on input "646-683-6452" at bounding box center [92, 90] width 140 height 21
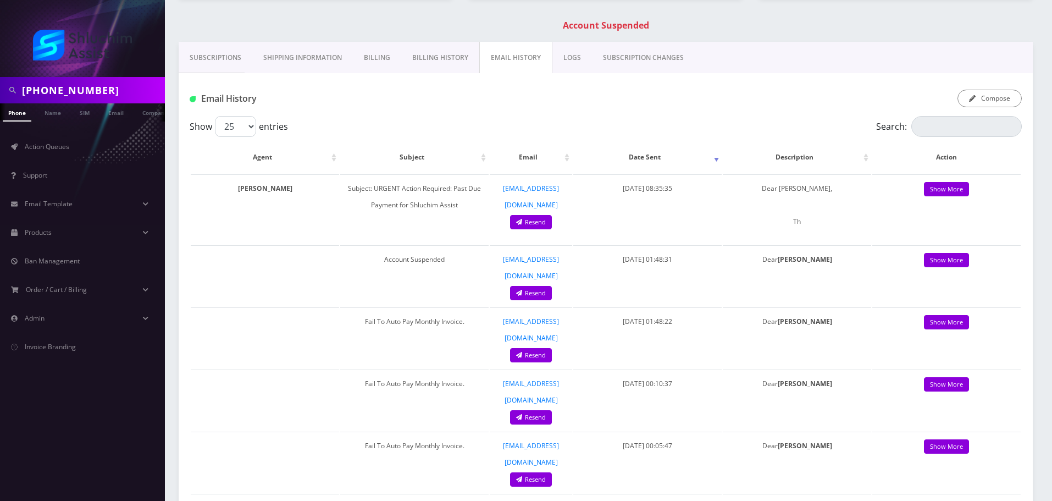
click at [69, 90] on input "646-683-6452" at bounding box center [92, 90] width 140 height 21
type input "6466836452"
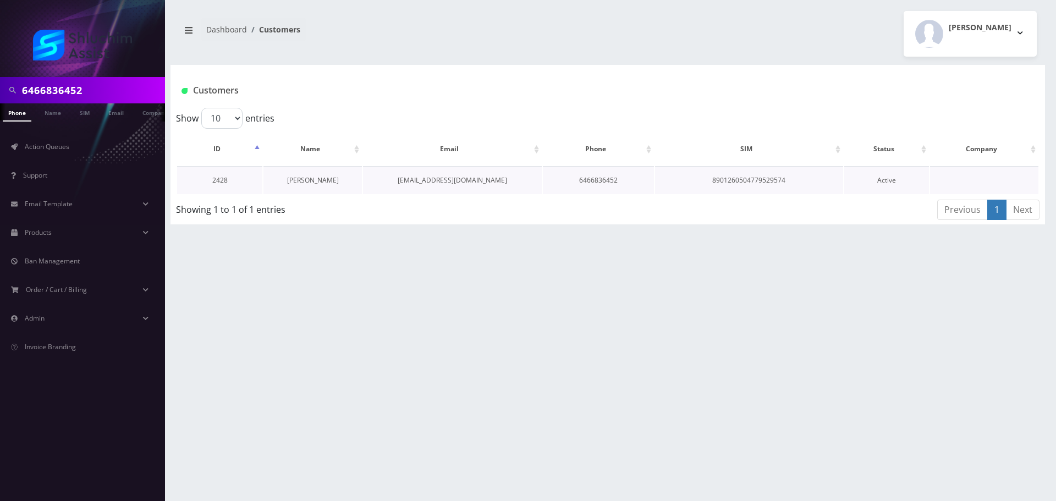
click at [318, 176] on link "[PERSON_NAME]" at bounding box center [313, 179] width 52 height 9
click at [316, 178] on link "[PERSON_NAME]" at bounding box center [313, 179] width 52 height 9
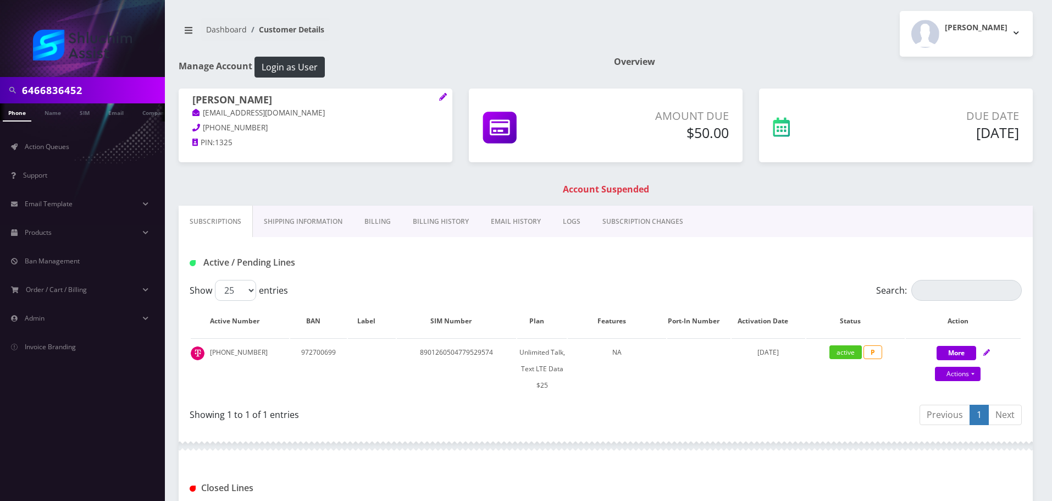
click at [445, 222] on link "Billing History" at bounding box center [441, 222] width 78 height 32
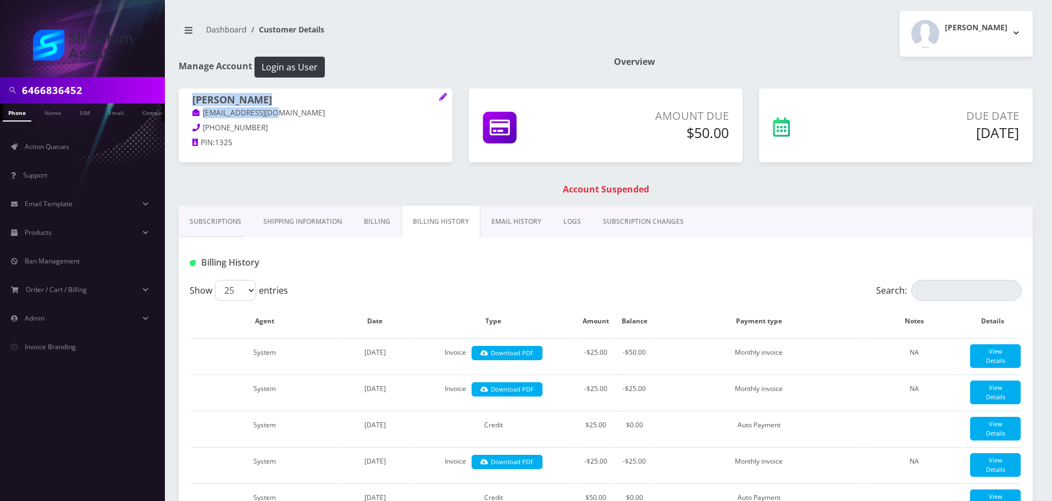
drag, startPoint x: 285, startPoint y: 112, endPoint x: 175, endPoint y: 112, distance: 109.9
click at [175, 112] on div "[PERSON_NAME] [EMAIL_ADDRESS][DOMAIN_NAME] [PHONE_NUMBER] PIN: 1325" at bounding box center [315, 123] width 290 height 69
copy span "[PERSON_NAME] [EMAIL_ADDRESS][DOMAIN_NAME]"
click at [233, 96] on h1 "[PERSON_NAME]" at bounding box center [315, 100] width 246 height 13
drag, startPoint x: 284, startPoint y: 113, endPoint x: 196, endPoint y: 113, distance: 88.0
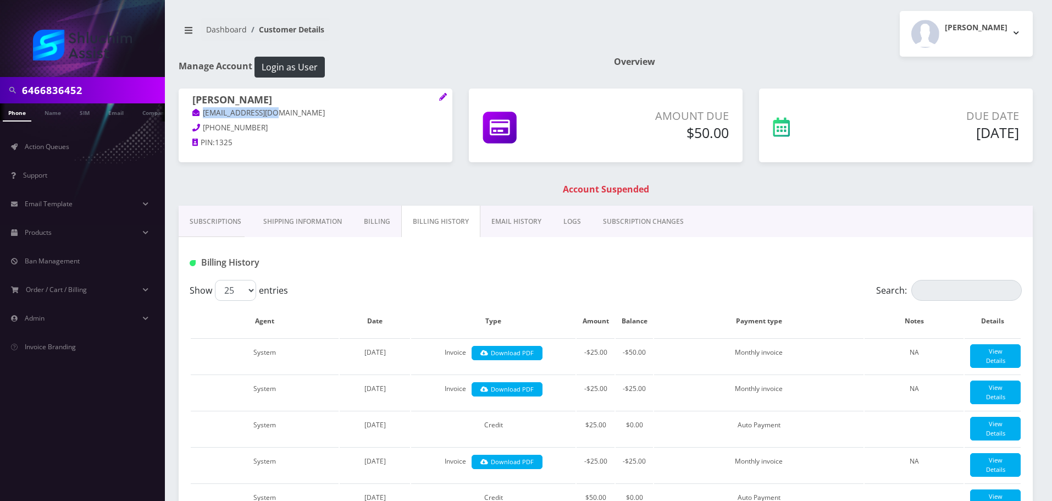
click at [196, 113] on p "[EMAIL_ADDRESS][DOMAIN_NAME]" at bounding box center [315, 113] width 246 height 12
copy link "[EMAIL_ADDRESS][DOMAIN_NAME]"
click at [59, 152] on link "Action Queues" at bounding box center [82, 146] width 165 height 23
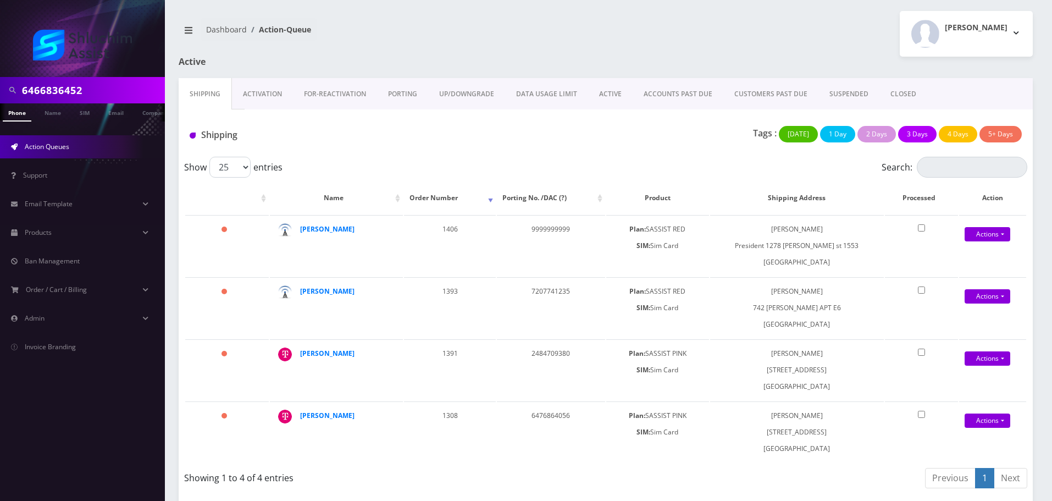
click at [669, 91] on link "ACCOUNTS PAST DUE" at bounding box center [678, 94] width 91 height 32
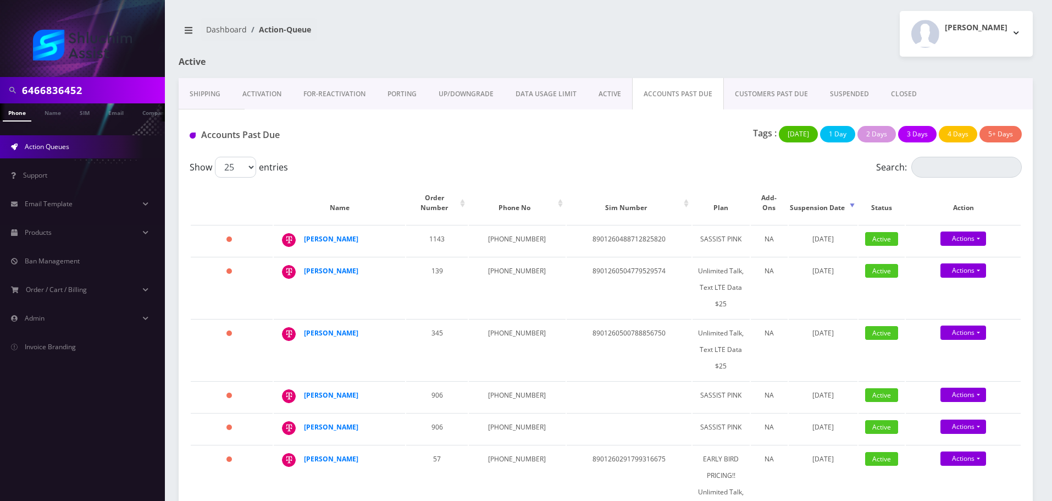
click at [87, 85] on input "6466836452" at bounding box center [92, 90] width 140 height 21
click at [88, 85] on input "6466836452" at bounding box center [92, 90] width 140 height 21
paste input "-683-"
click at [74, 85] on input "[PHONE_NUMBER]" at bounding box center [92, 90] width 140 height 21
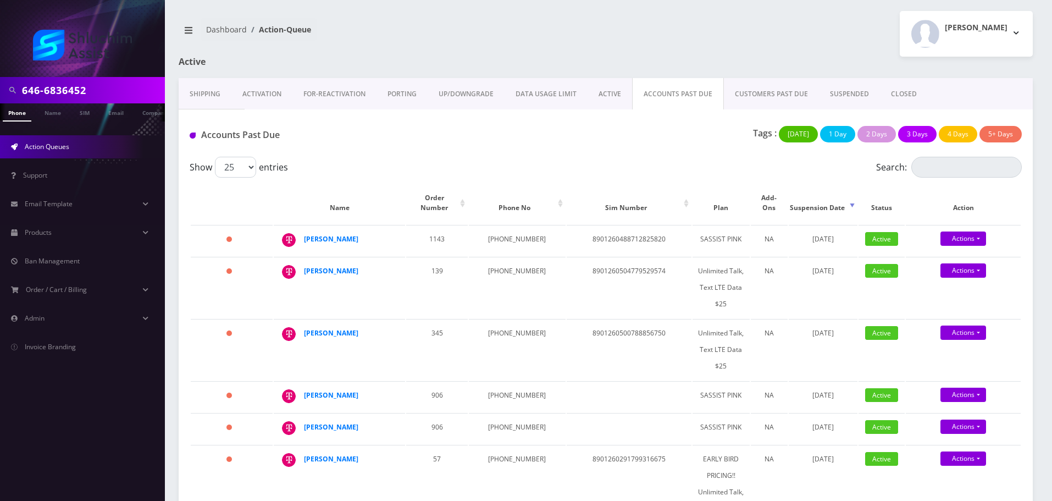
type input "6466836452"
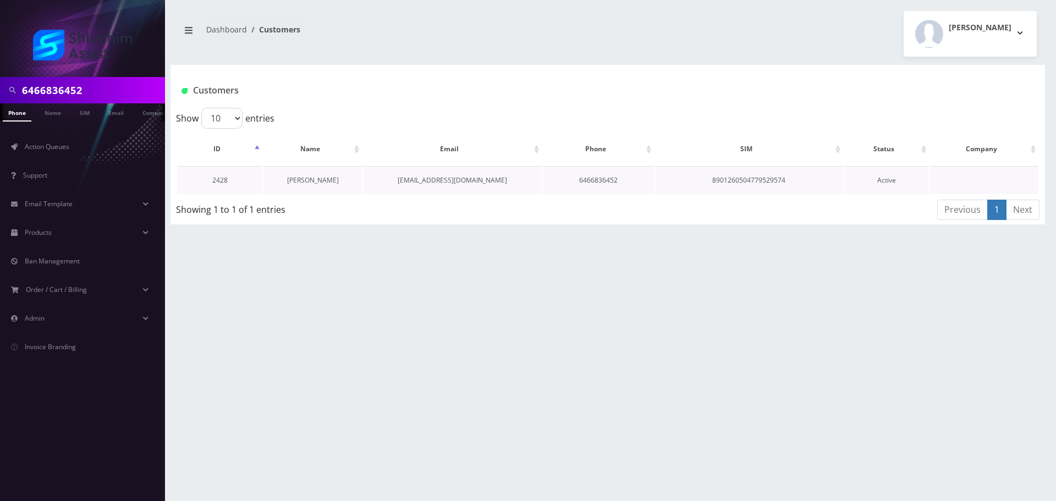
click at [308, 175] on link "[PERSON_NAME]" at bounding box center [313, 179] width 52 height 9
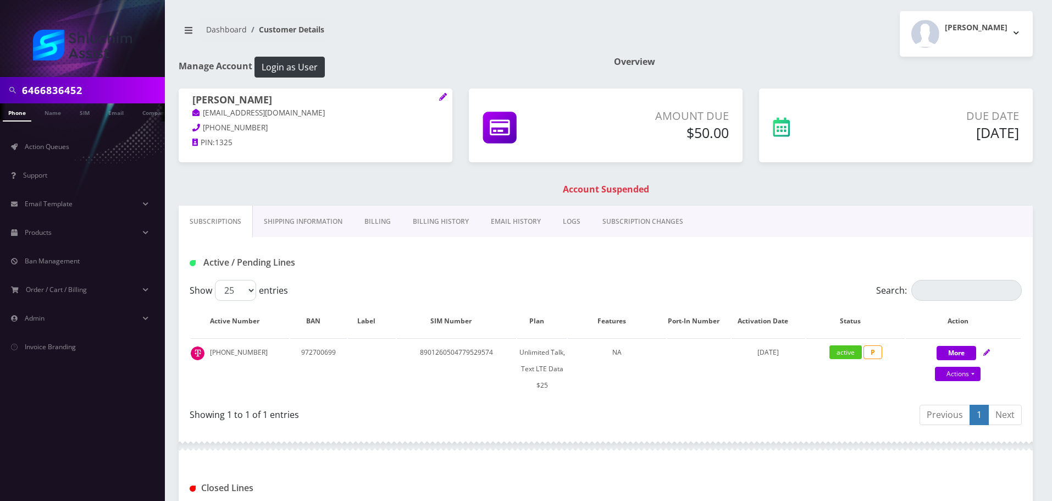
click at [509, 220] on link "EMAIL HISTORY" at bounding box center [516, 222] width 72 height 32
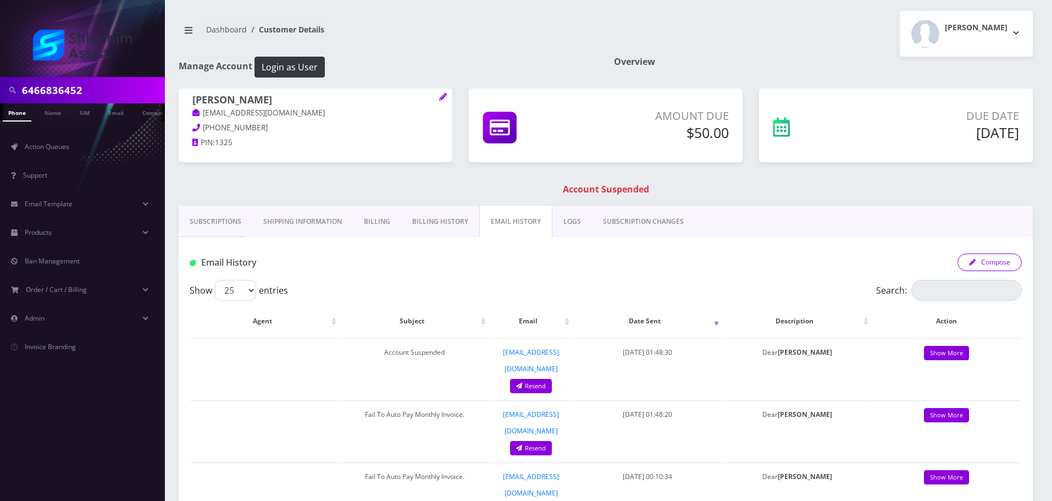
click at [1002, 267] on button "Compose" at bounding box center [990, 262] width 64 height 18
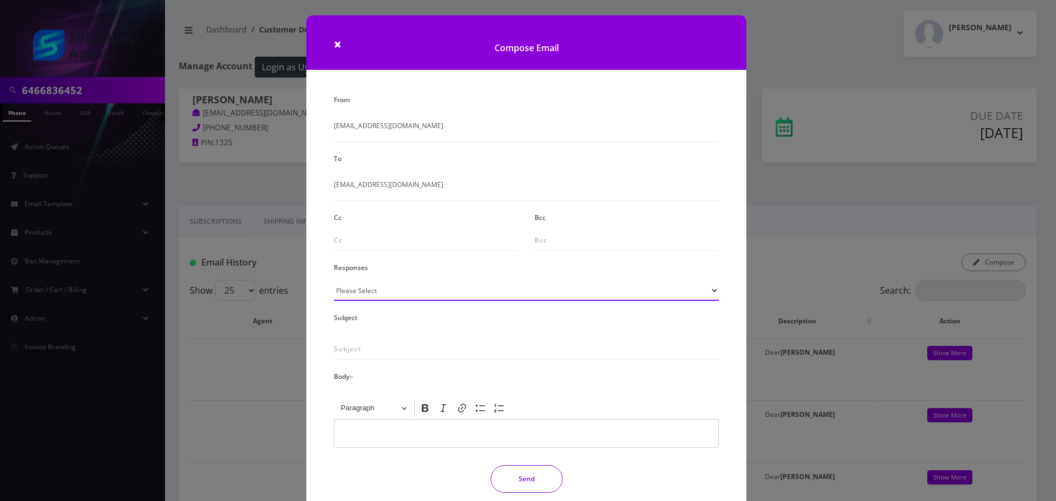
click at [435, 295] on select "Please Select TMobile port Unable to activate CH Pickup Past Due Pick up follow…" at bounding box center [526, 290] width 385 height 21
select select "29"
click at [334, 280] on select "Please Select TMobile port Unable to activate CH Pickup Past Due Pick up follow…" at bounding box center [526, 290] width 385 height 21
type input "Subject: URGENT Action Required: Past Due Payment for Shluchim Assist"
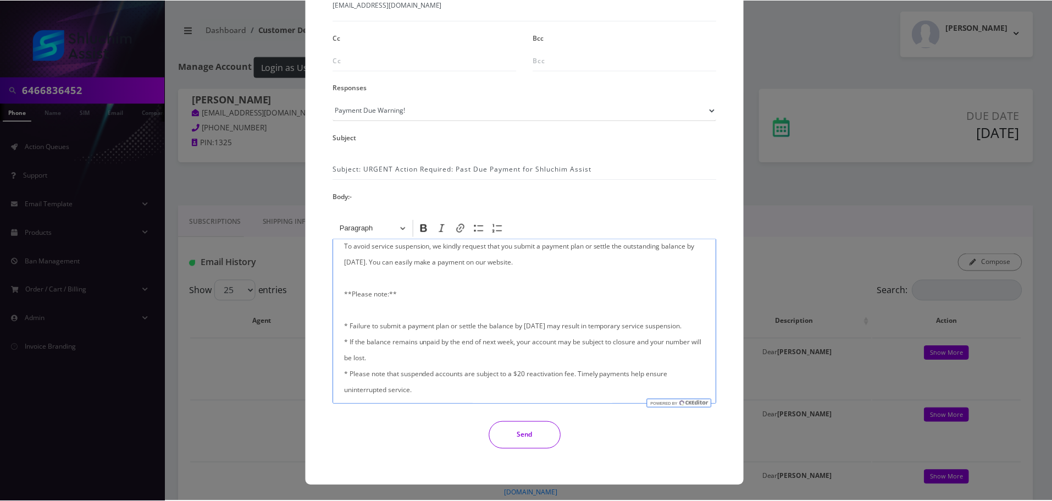
scroll to position [262, 0]
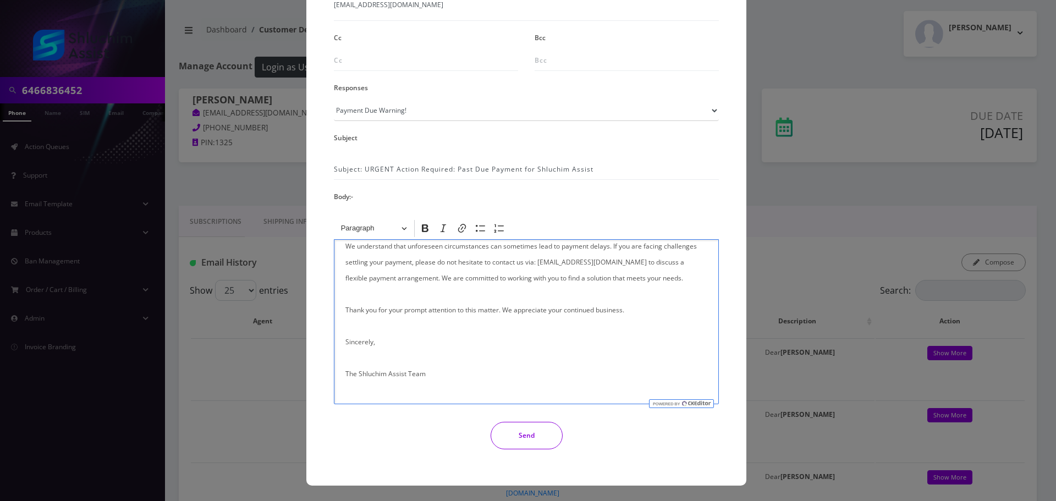
click at [528, 438] on button "Send" at bounding box center [526, 435] width 72 height 27
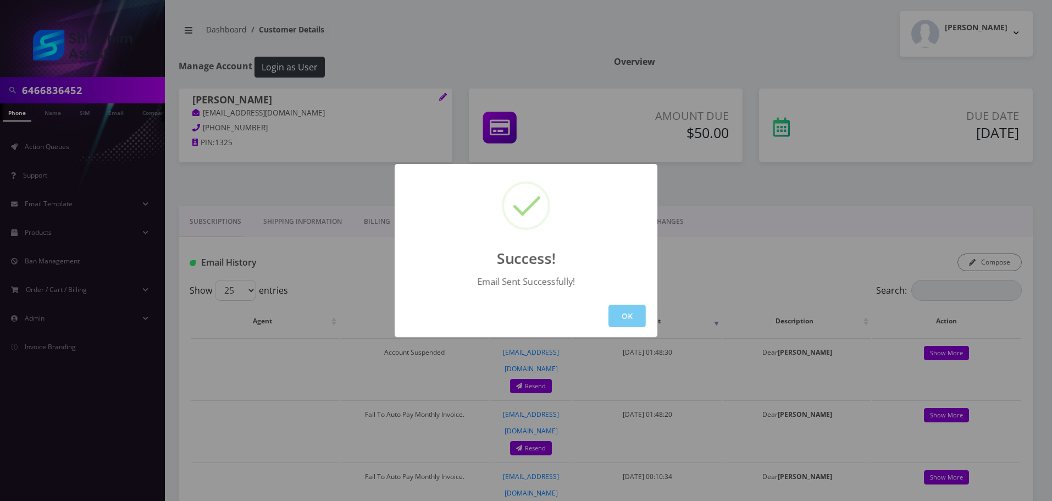
click at [636, 312] on button "OK" at bounding box center [627, 316] width 37 height 23
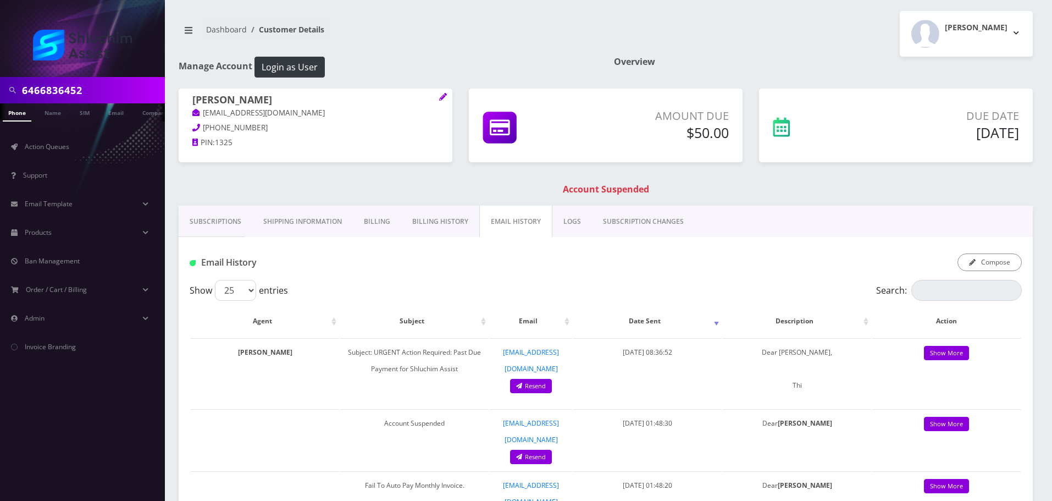
click at [439, 204] on div "yuri kogan kogan770@gmail.com 416-835-5693 PIN: 1325 Amount Due $50.00 Due Date" at bounding box center [605, 147] width 871 height 117
click at [440, 217] on link "Billing History" at bounding box center [440, 222] width 78 height 32
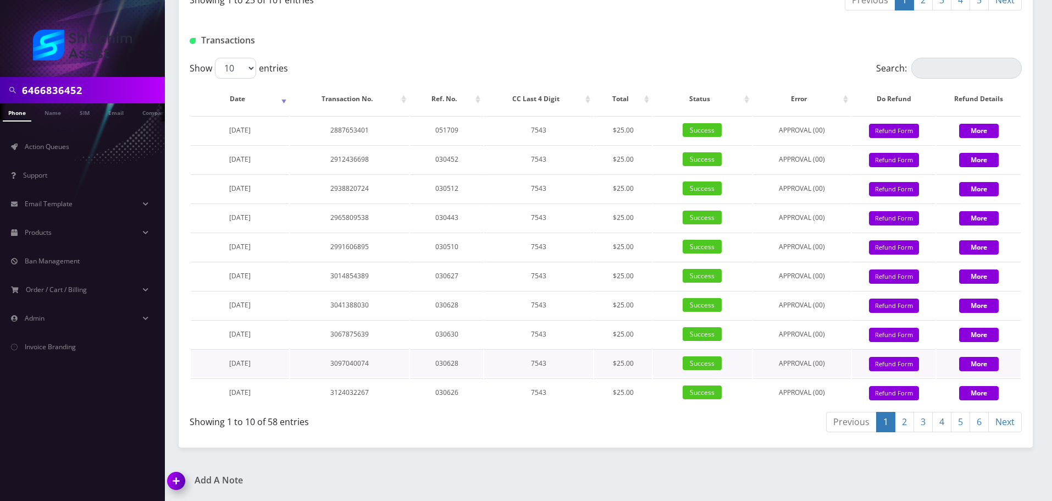
scroll to position [1316, 0]
click at [112, 76] on div at bounding box center [82, 38] width 165 height 77
click at [104, 89] on input "6466836452" at bounding box center [92, 90] width 140 height 21
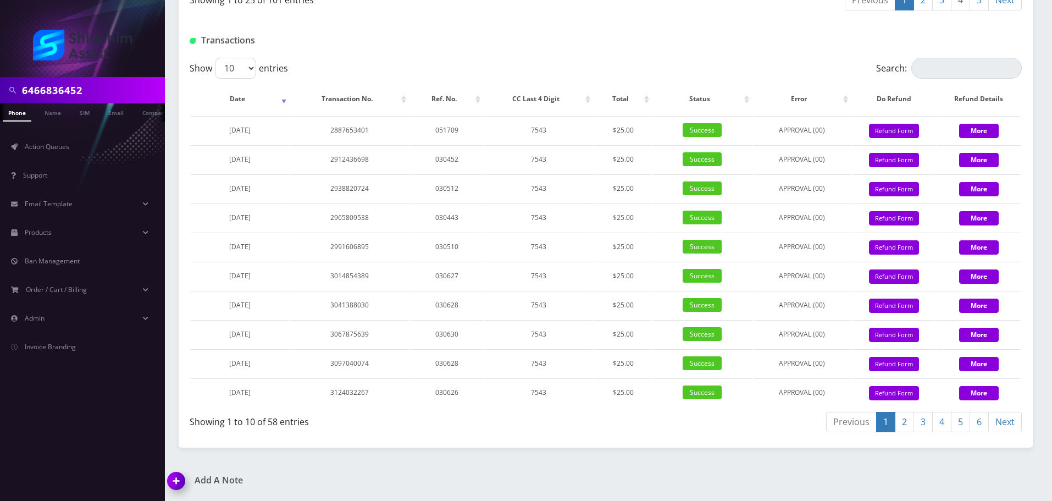
click at [104, 89] on input "6466836452" at bounding box center [92, 90] width 140 height 21
paste input "[PHONE_NUMBER]"
click at [79, 93] on input "[PHONE_NUMBER]" at bounding box center [92, 90] width 140 height 21
type input "3478886395"
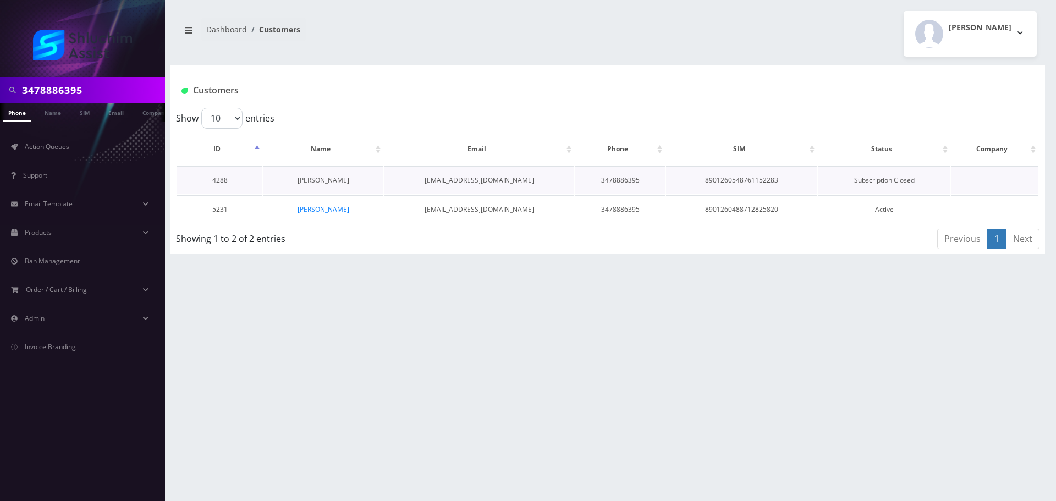
click at [313, 181] on link "[PERSON_NAME]" at bounding box center [323, 179] width 52 height 9
click at [341, 207] on link "[PERSON_NAME]" at bounding box center [323, 209] width 52 height 9
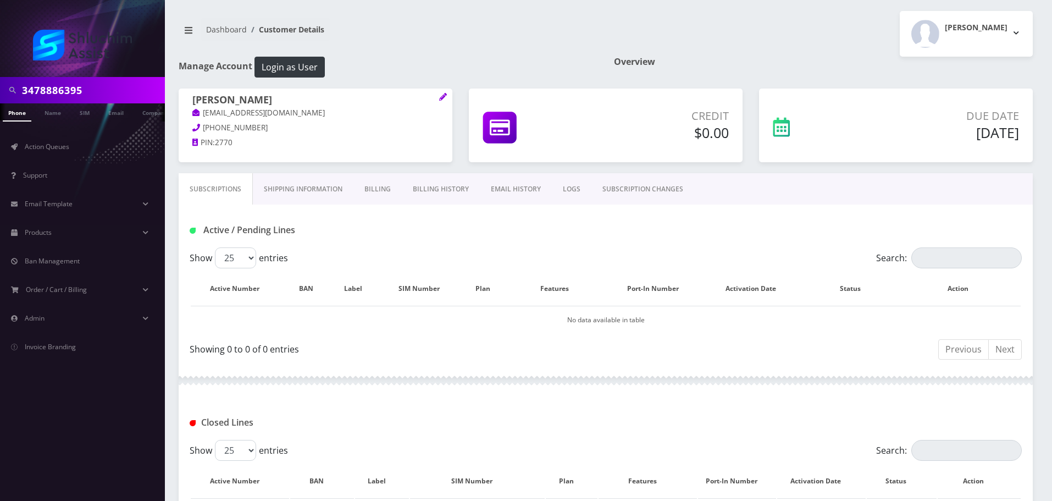
click at [173, 220] on div "Subscriptions Shipping Information Billing Billing History EMAIL HISTORY LOGS S…" at bounding box center [605, 401] width 871 height 456
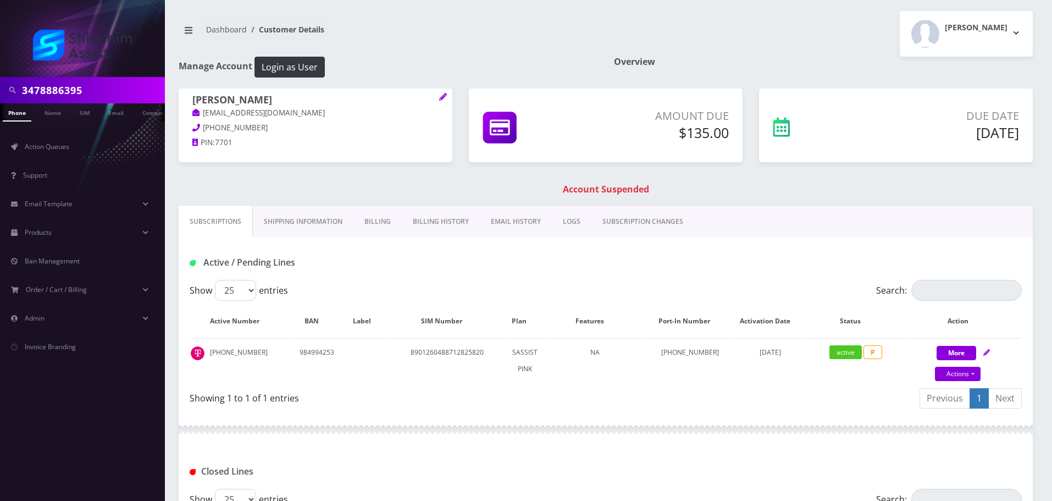
click at [165, 256] on div "3478886395 Phone Name SIM Email Company Customer Dashboard Customer Details [PE…" at bounding box center [605, 335] width 893 height 670
click at [441, 217] on link "Billing History" at bounding box center [441, 222] width 78 height 32
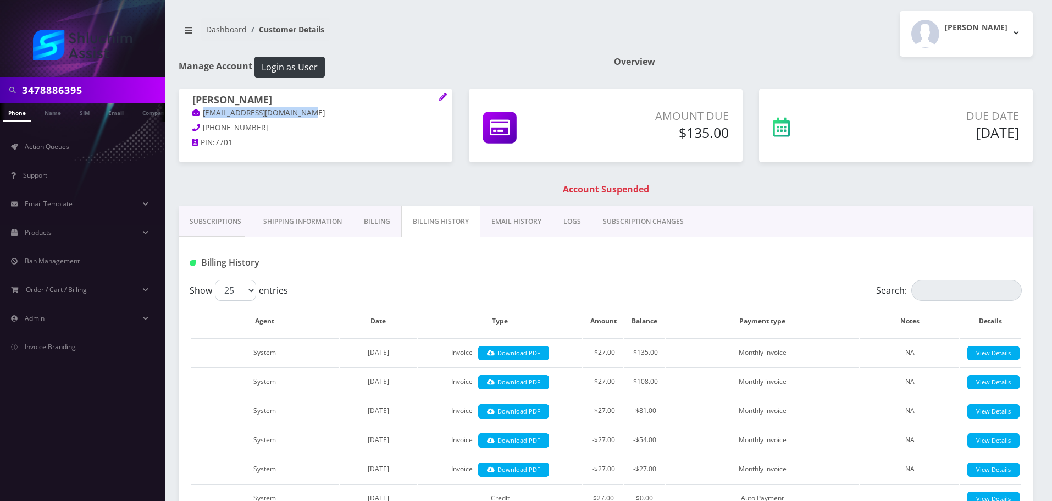
drag, startPoint x: 328, startPoint y: 114, endPoint x: 201, endPoint y: 114, distance: 127.5
click at [201, 114] on p "[EMAIL_ADDRESS][DOMAIN_NAME]" at bounding box center [315, 113] width 246 height 12
copy link "[EMAIL_ADDRESS][DOMAIN_NAME]"
click at [518, 218] on link "EMAIL HISTORY" at bounding box center [516, 222] width 72 height 32
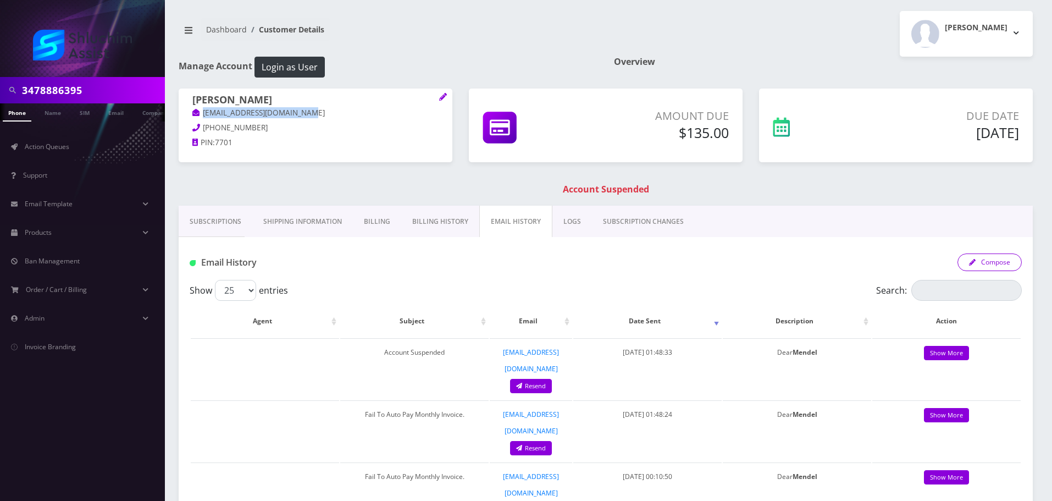
click at [990, 269] on button "Compose" at bounding box center [990, 262] width 64 height 18
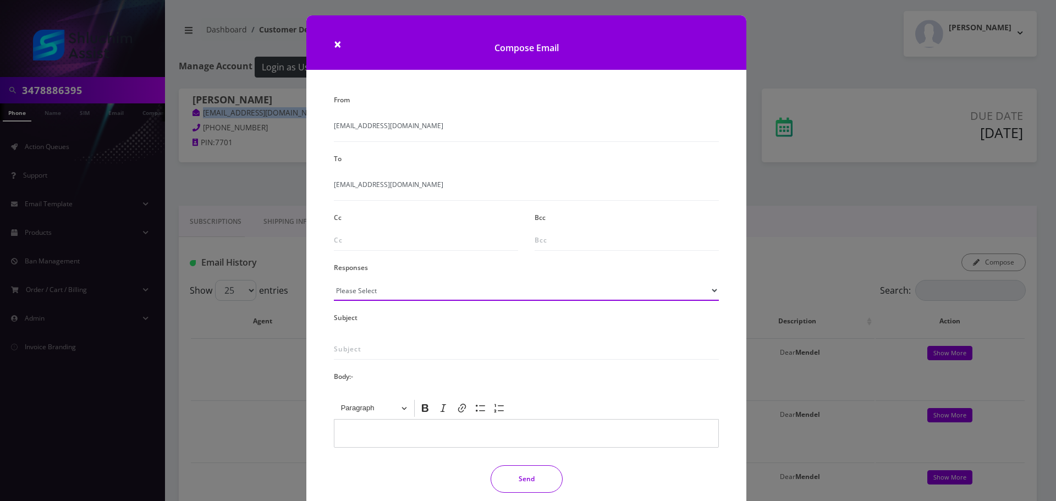
click at [427, 297] on select "Please Select TMobile port Unable to activate CH Pickup Past Due Pick up follow…" at bounding box center [526, 290] width 385 height 21
select select "29"
click at [334, 280] on select "Please Select TMobile port Unable to activate CH Pickup Past Due Pick up follow…" at bounding box center [526, 290] width 385 height 21
type input "Subject: URGENT Action Required: Past Due Payment for Shluchim Assist"
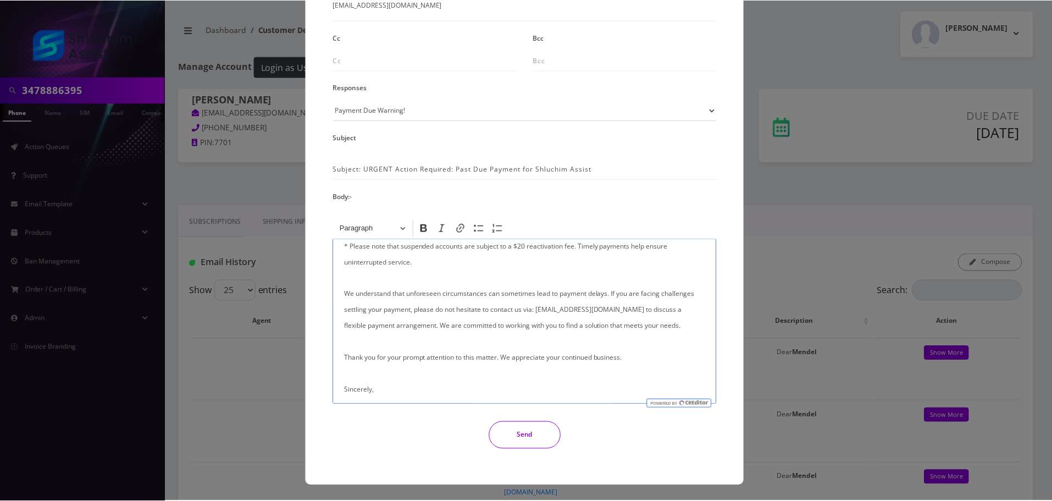
scroll to position [220, 0]
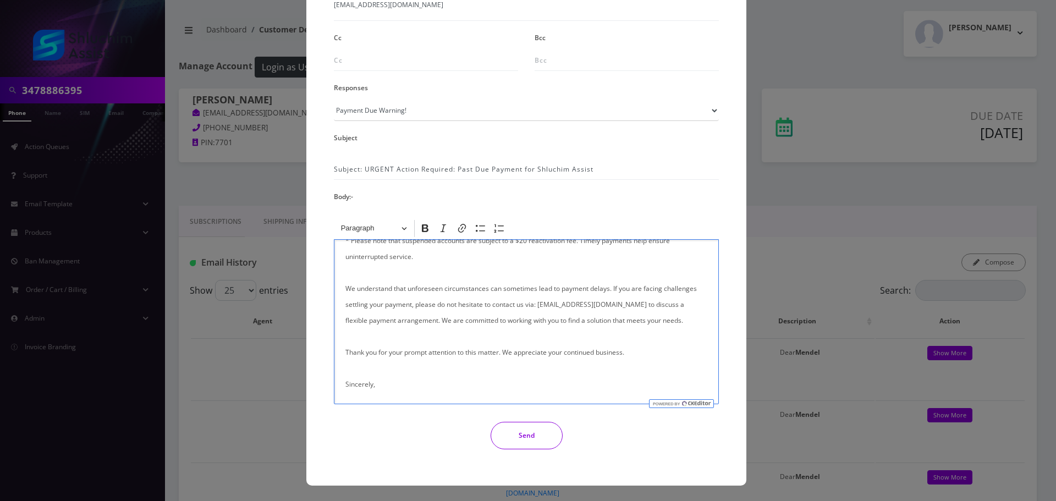
click at [531, 429] on button "Send" at bounding box center [526, 435] width 72 height 27
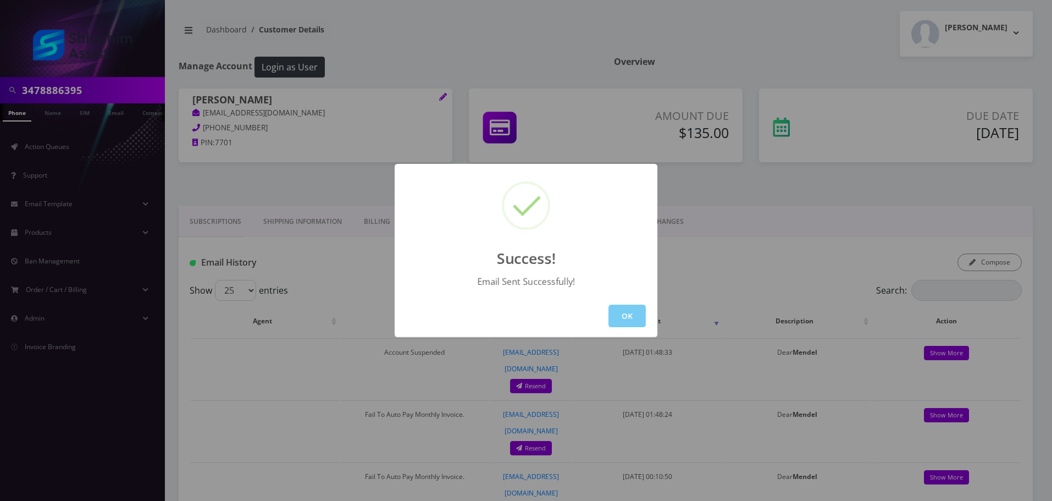
click at [636, 311] on button "OK" at bounding box center [627, 316] width 37 height 23
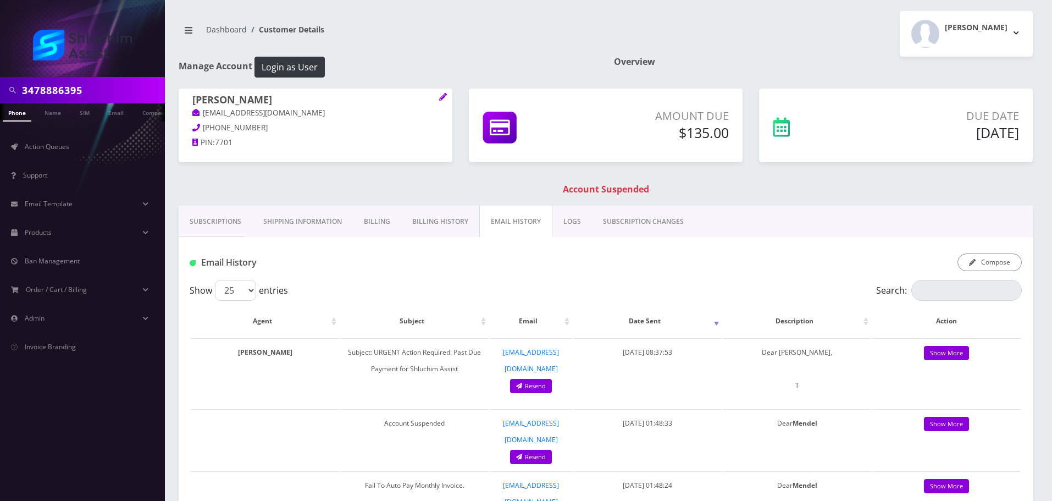
click at [95, 90] on input "3478886395" at bounding box center [92, 90] width 140 height 21
